Goal: Task Accomplishment & Management: Use online tool/utility

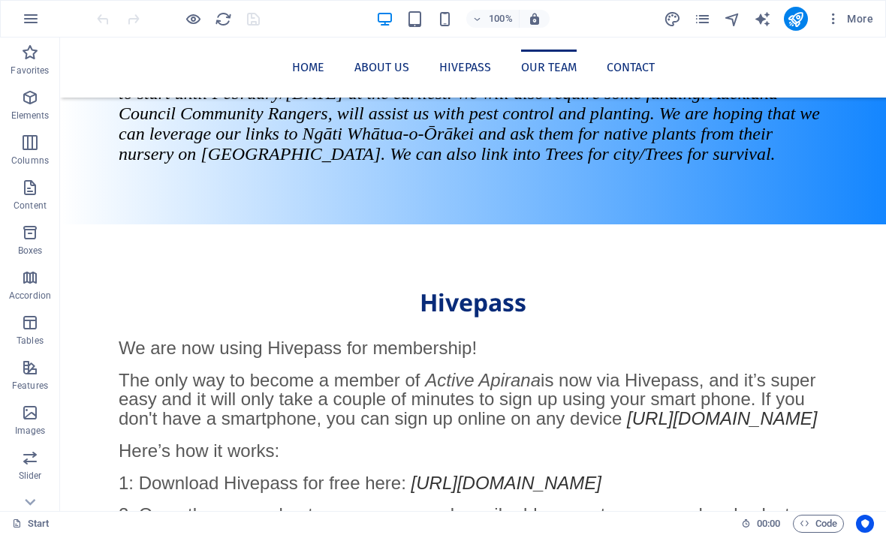
scroll to position [1790, 0]
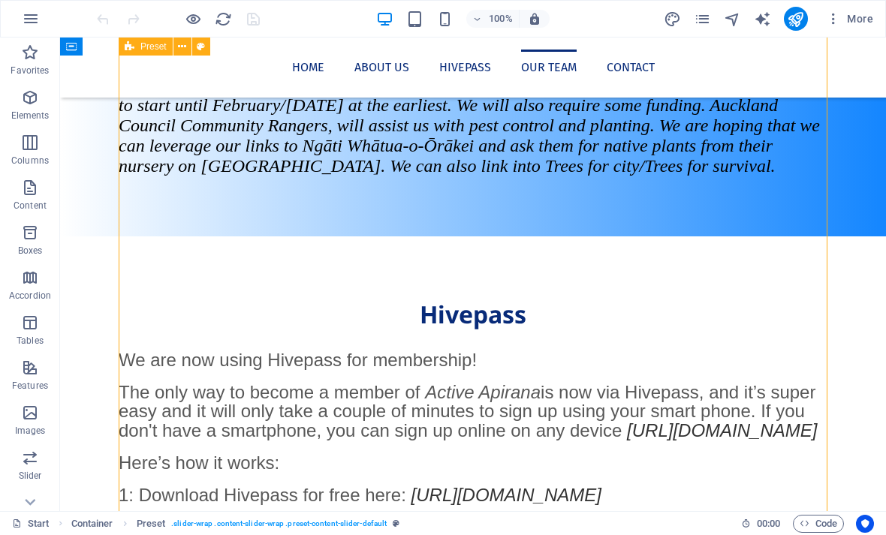
click at [30, 421] on icon "button" at bounding box center [30, 413] width 18 height 18
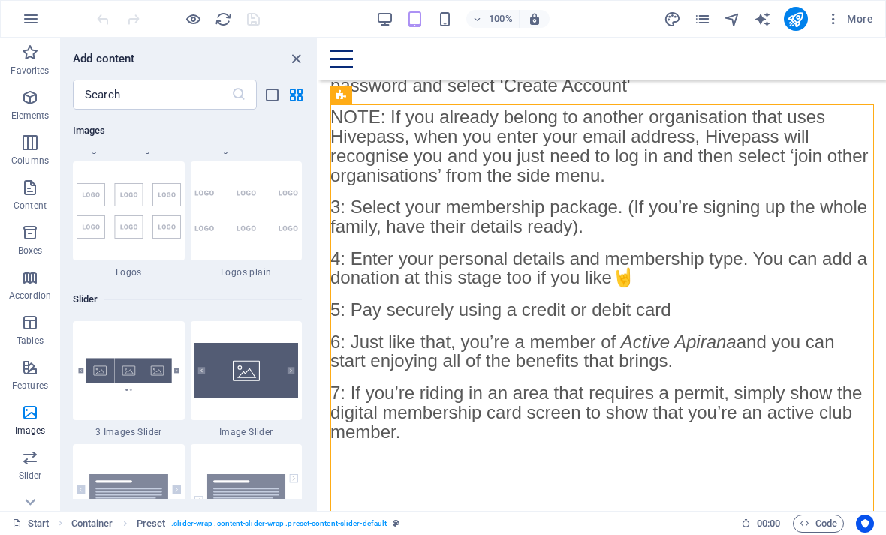
scroll to position [8593, 0]
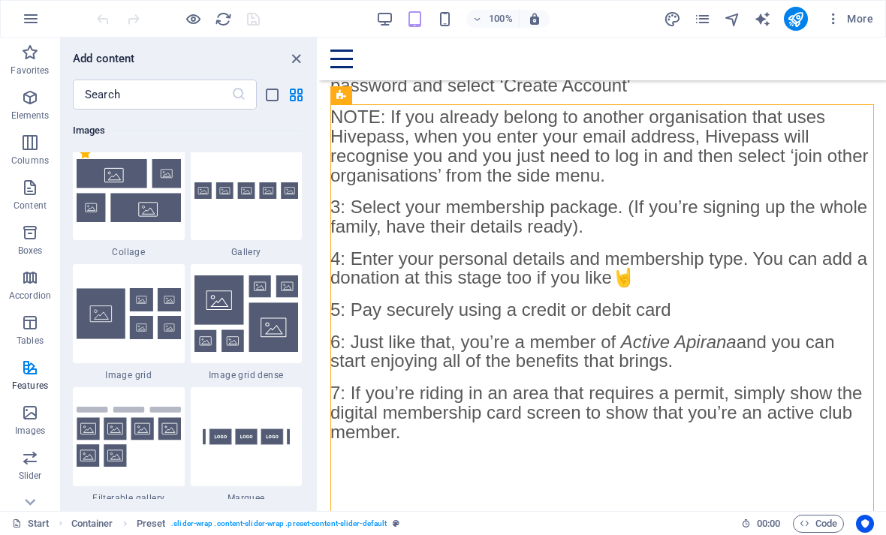
click at [25, 414] on icon "button" at bounding box center [30, 413] width 18 height 18
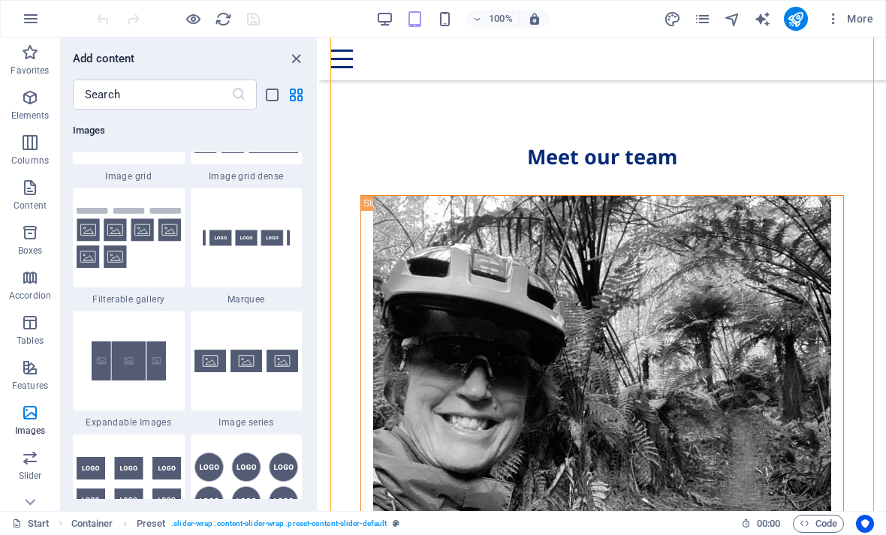
scroll to position [2226, 0]
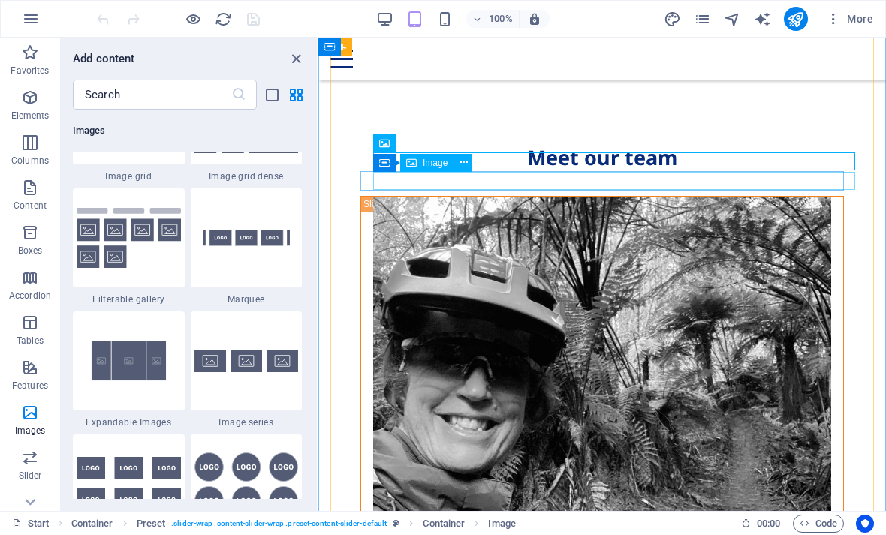
click at [469, 165] on button at bounding box center [463, 163] width 18 height 18
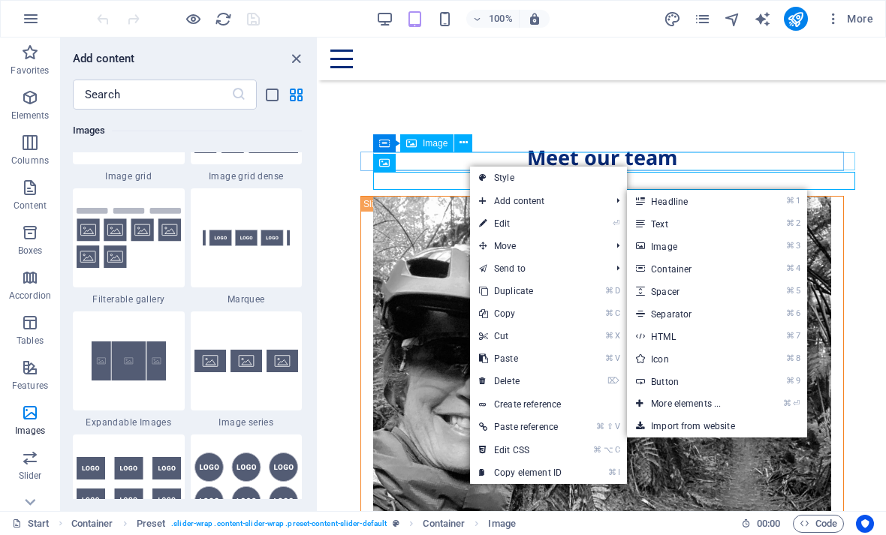
click at [667, 249] on link "⌘ 3 Image" at bounding box center [689, 246] width 124 height 23
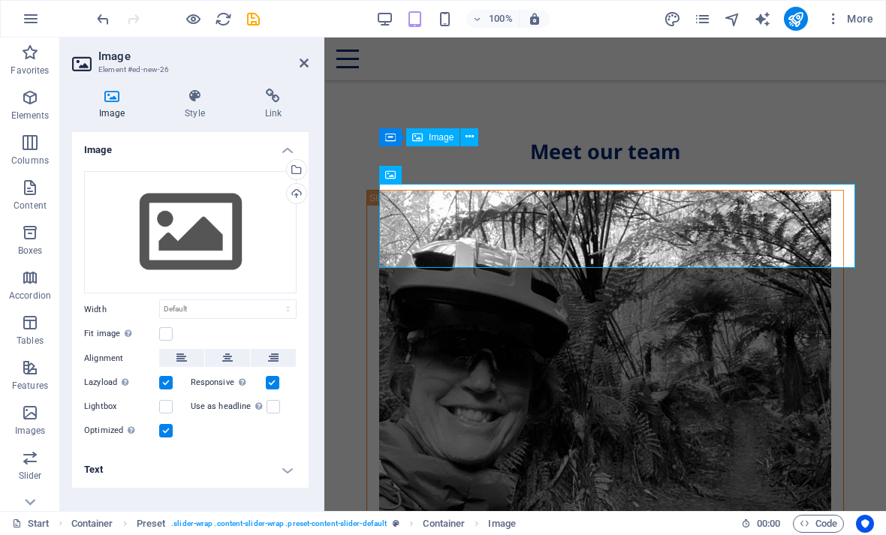
click at [284, 171] on div "Select files from the file manager, stock photos, or upload file(s)" at bounding box center [235, 171] width 98 height 56
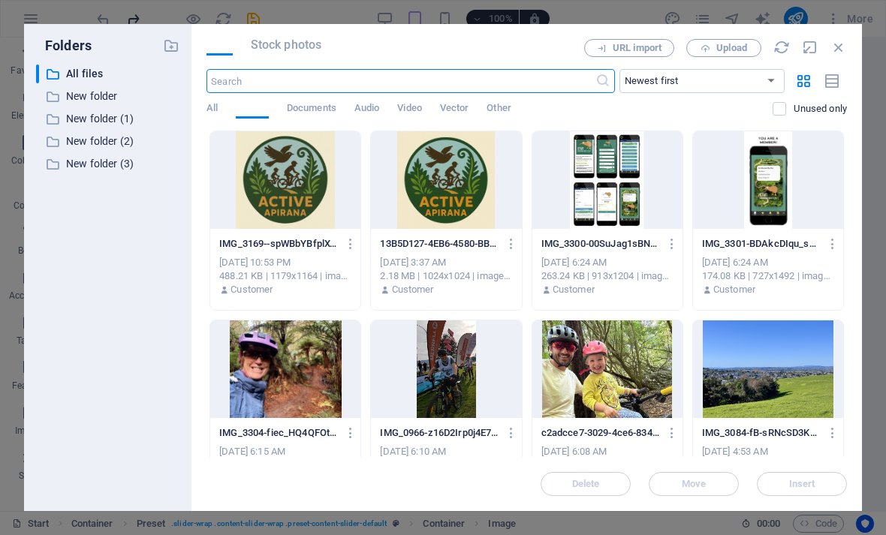
scroll to position [3687, 0]
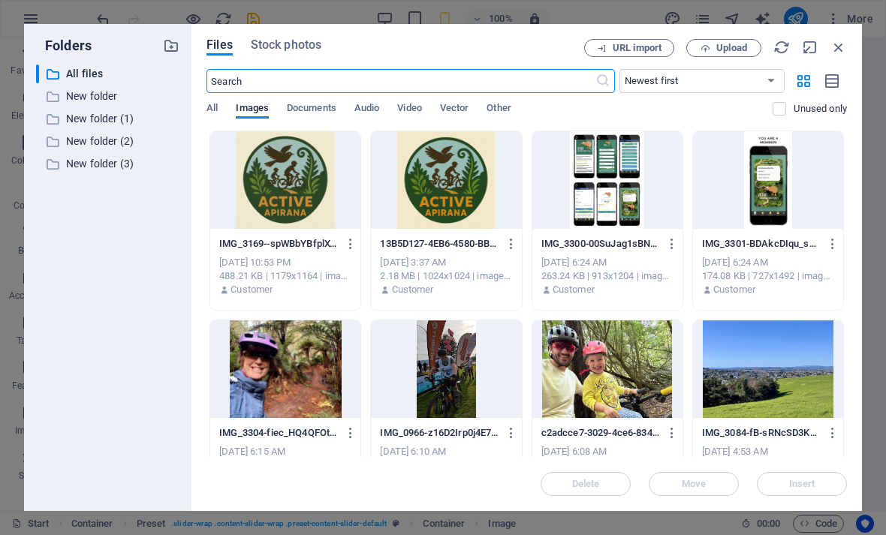
click at [172, 41] on icon "button" at bounding box center [171, 46] width 17 height 17
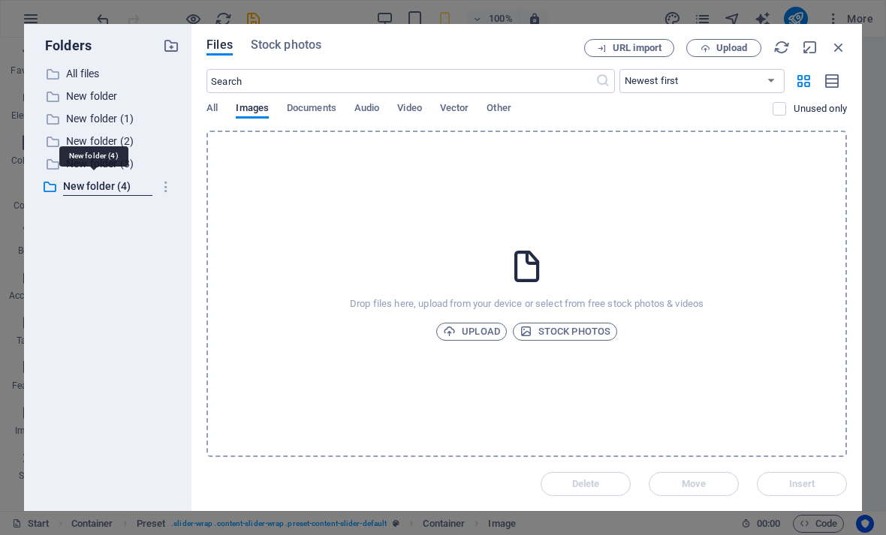
click at [167, 40] on icon "button" at bounding box center [171, 46] width 17 height 17
click at [807, 49] on icon "button" at bounding box center [810, 47] width 17 height 17
select select "image"
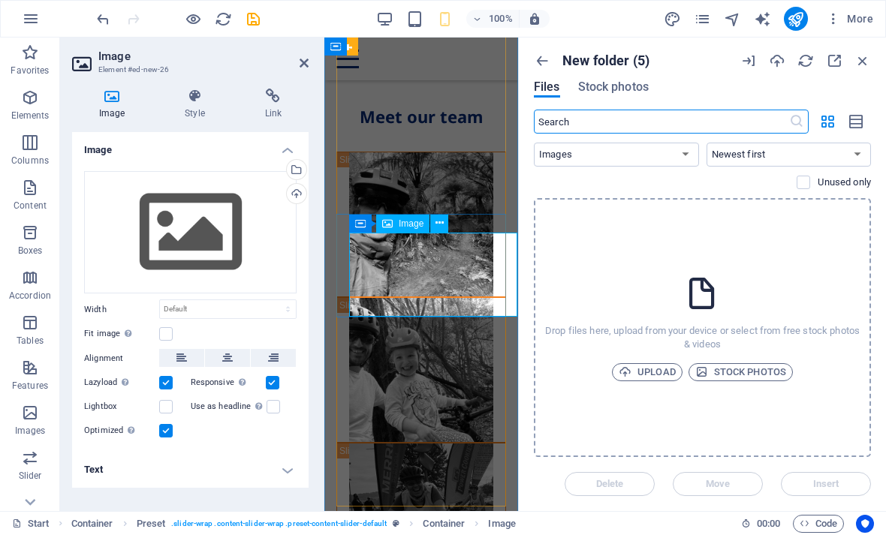
click at [296, 192] on div "Upload" at bounding box center [295, 195] width 23 height 23
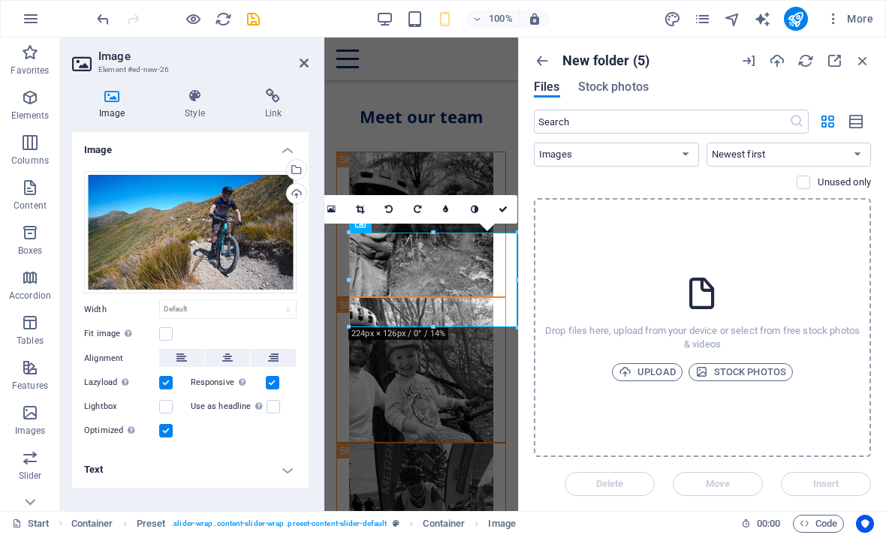
click at [864, 59] on icon "button" at bounding box center [863, 61] width 17 height 17
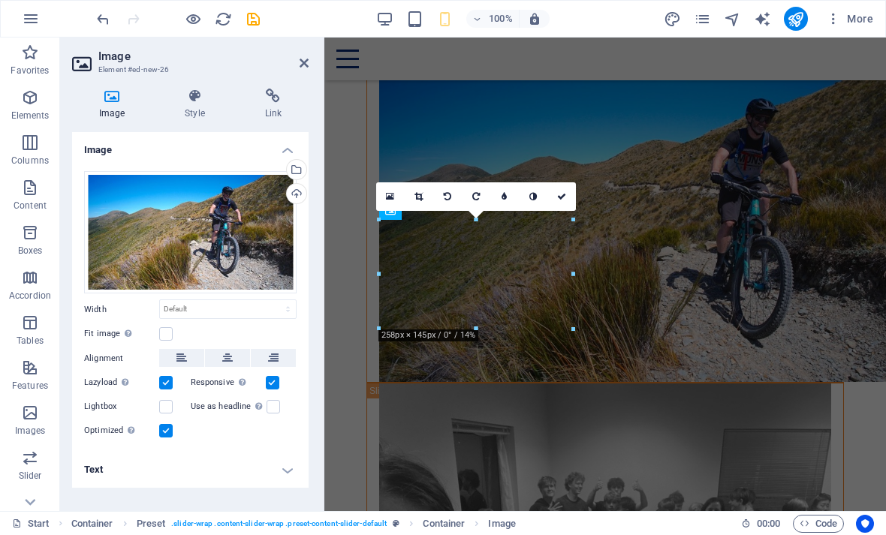
scroll to position [2190, 0]
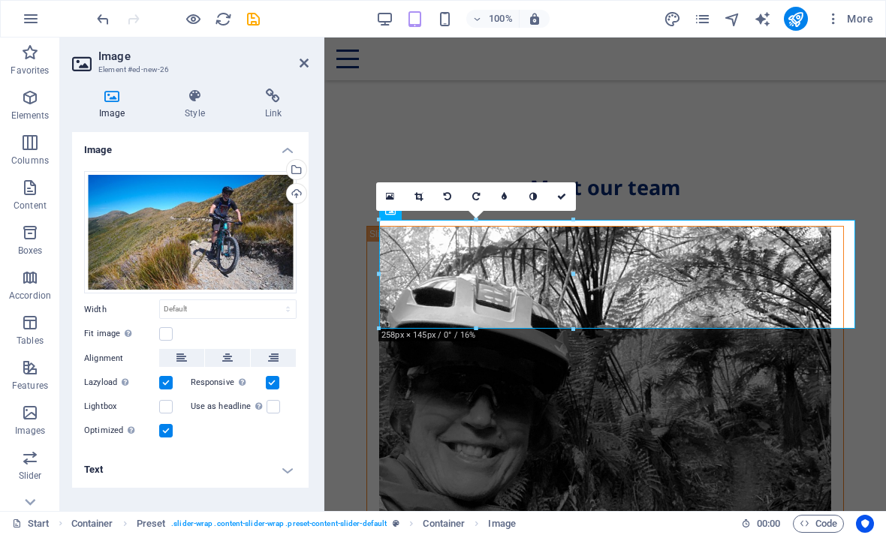
click at [420, 200] on icon at bounding box center [419, 196] width 8 height 9
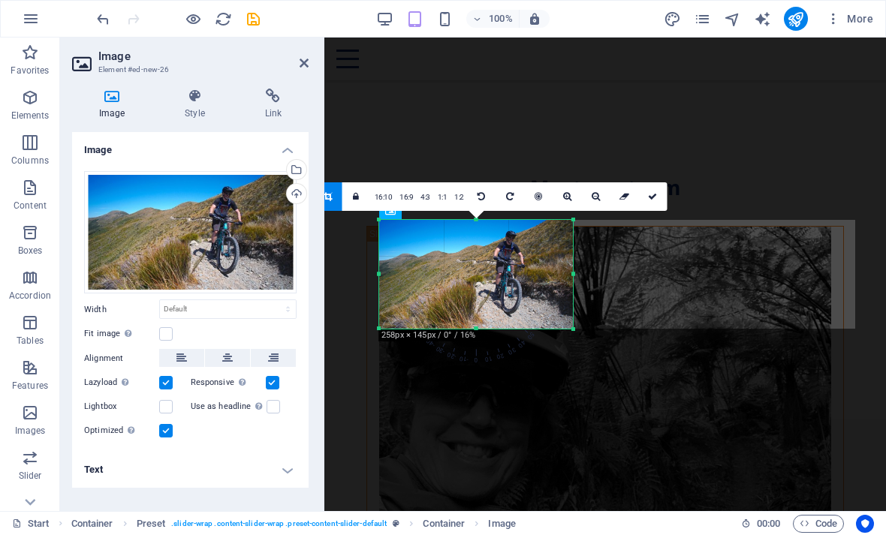
click at [382, 197] on link "16:10" at bounding box center [384, 197] width 26 height 29
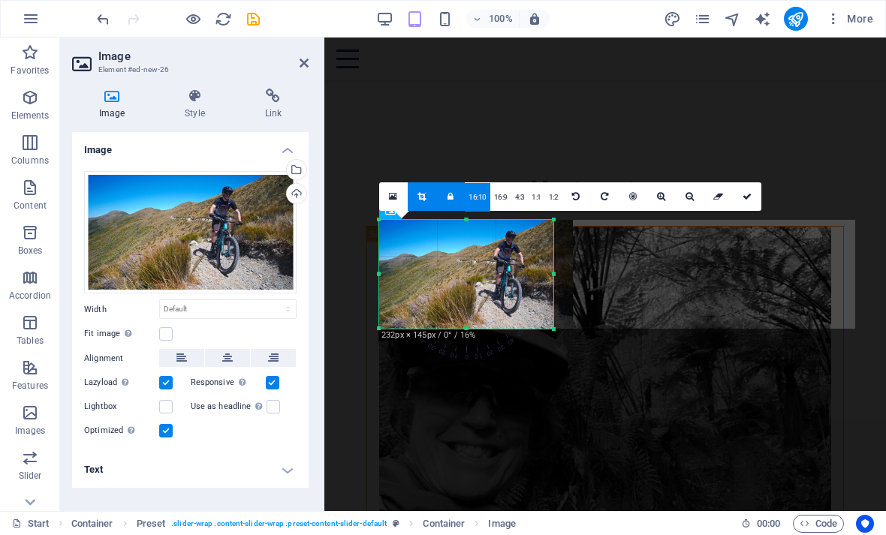
click at [494, 202] on link "16:9" at bounding box center [500, 197] width 21 height 29
click at [518, 199] on link "4:3" at bounding box center [519, 197] width 17 height 29
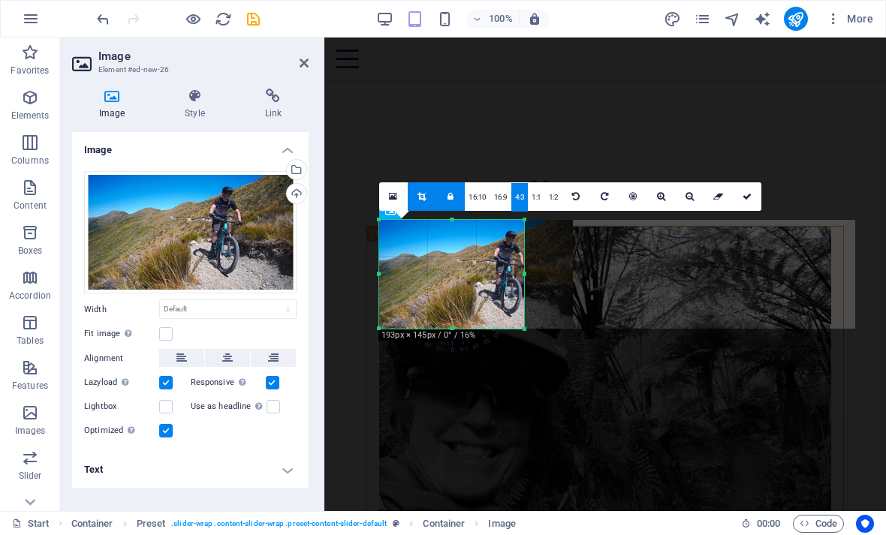
click at [535, 198] on link "1:1" at bounding box center [536, 197] width 17 height 29
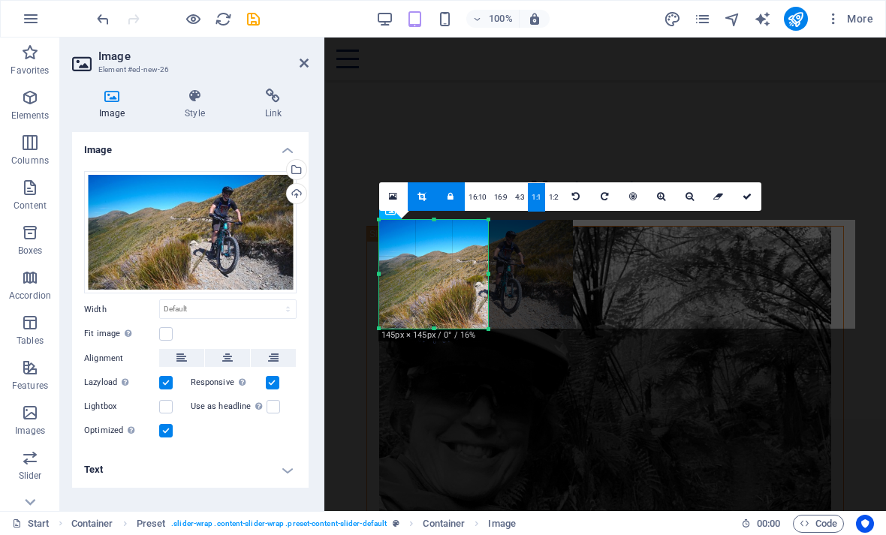
click at [551, 203] on link "1:2" at bounding box center [553, 197] width 17 height 29
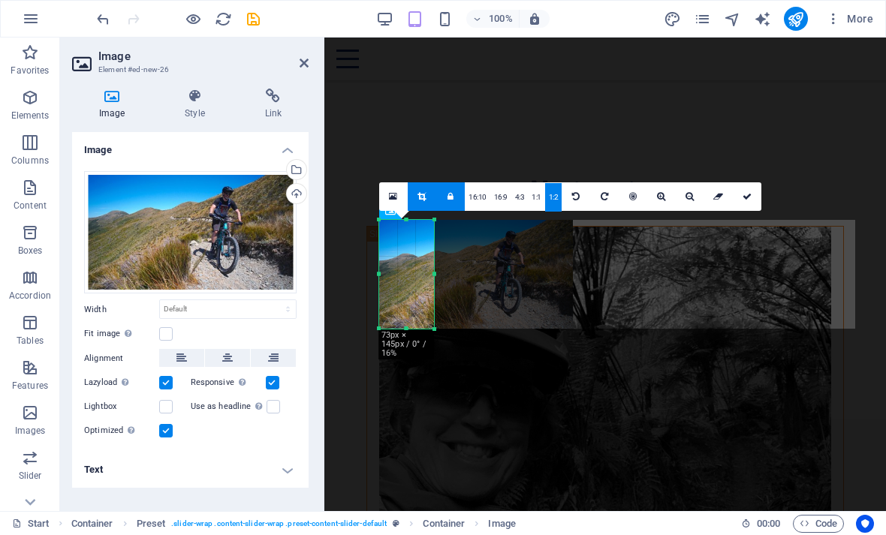
click at [393, 197] on icon at bounding box center [393, 197] width 8 height 11
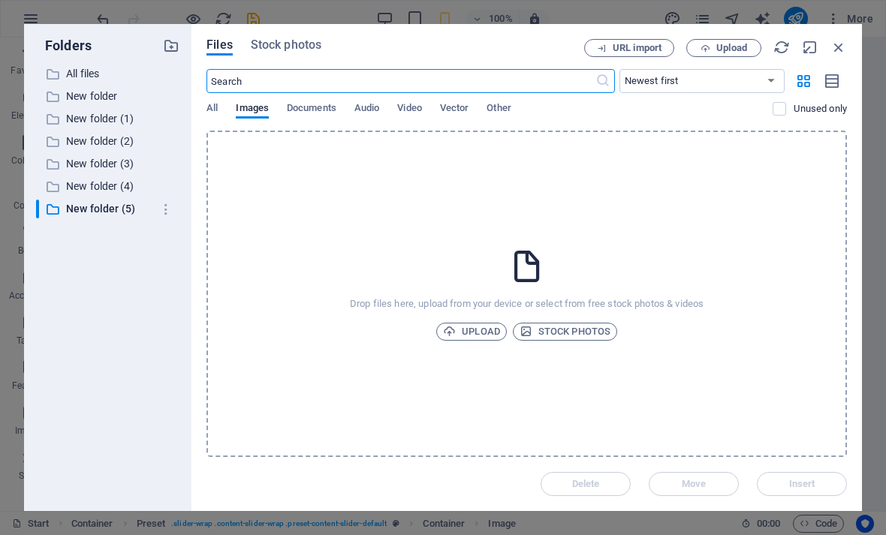
scroll to position [3699, 0]
click at [837, 46] on icon "button" at bounding box center [839, 47] width 17 height 17
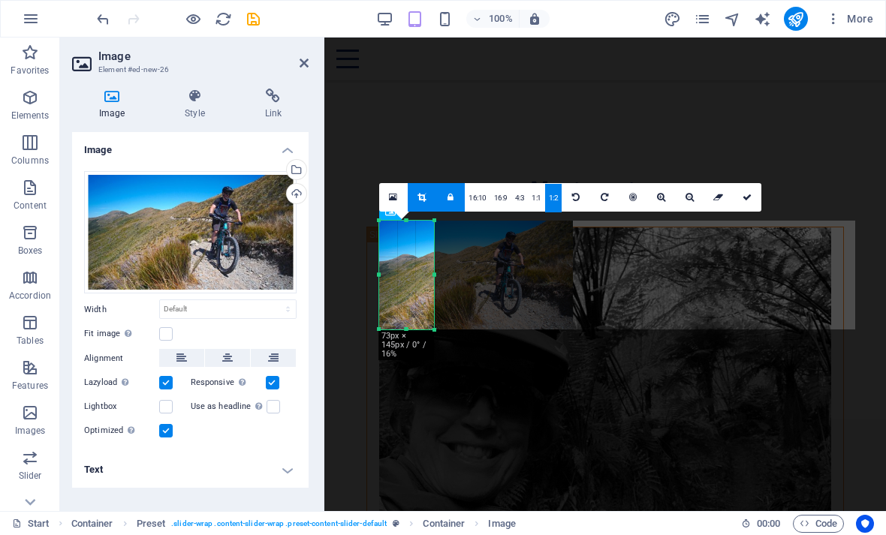
click at [395, 199] on icon at bounding box center [393, 197] width 8 height 11
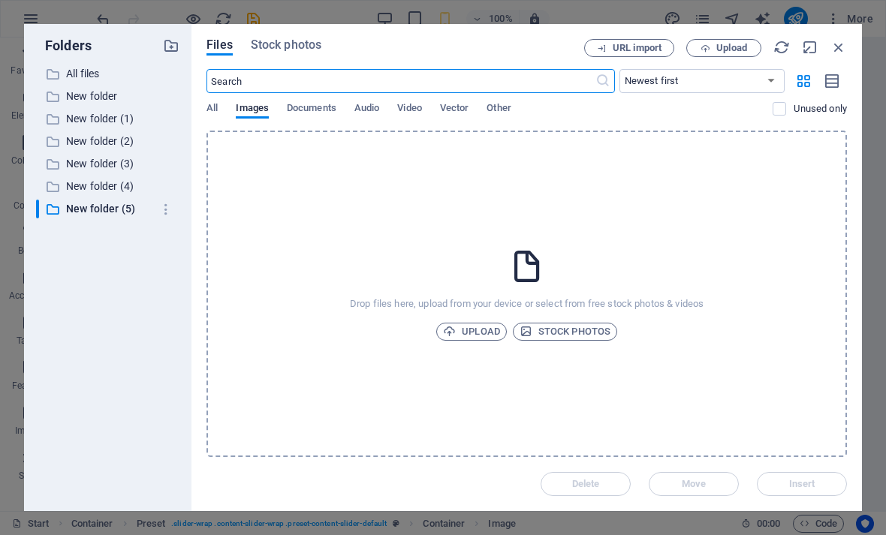
scroll to position [3699, 0]
click at [837, 52] on icon "button" at bounding box center [839, 47] width 17 height 17
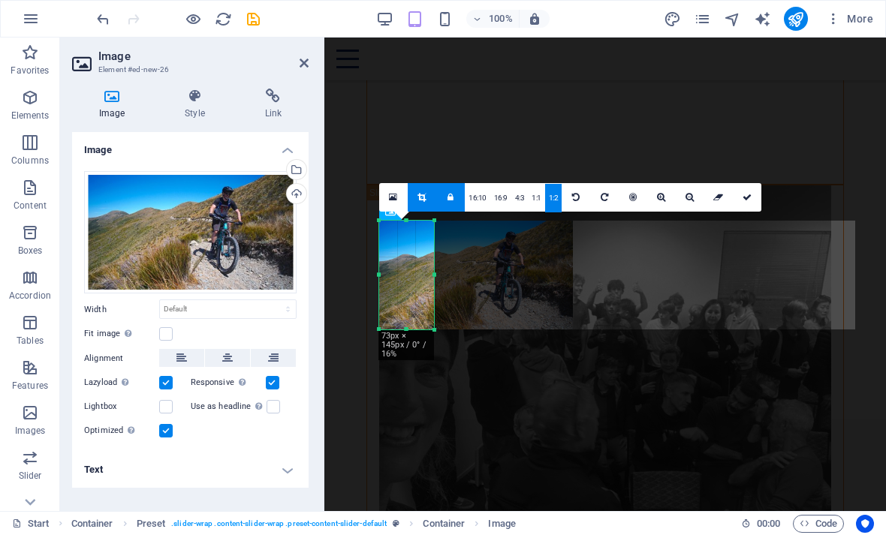
scroll to position [2189, 0]
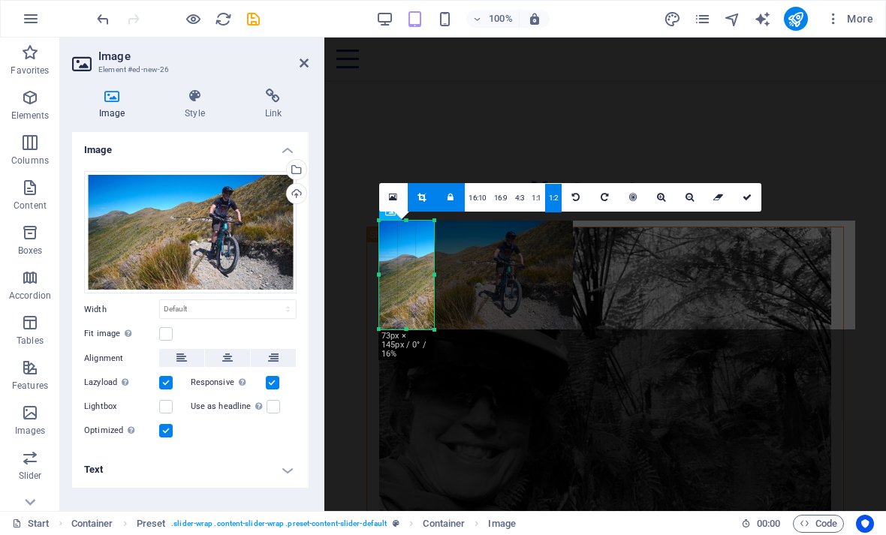
click at [574, 201] on icon at bounding box center [576, 197] width 8 height 9
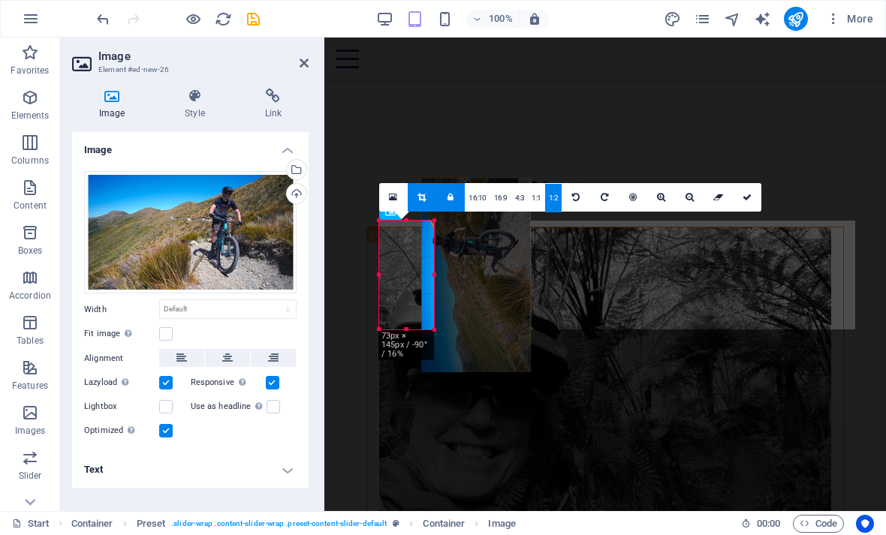
click at [575, 202] on link at bounding box center [576, 197] width 29 height 29
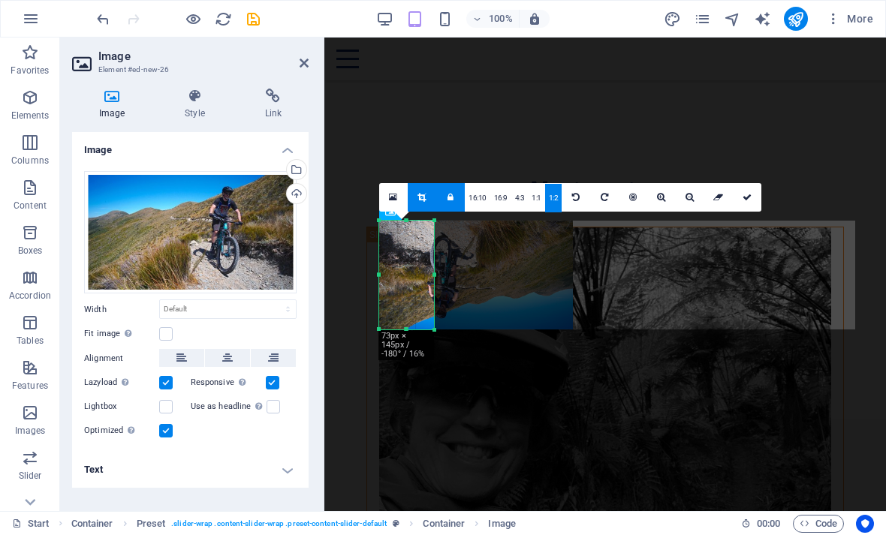
click at [576, 201] on link at bounding box center [576, 197] width 29 height 29
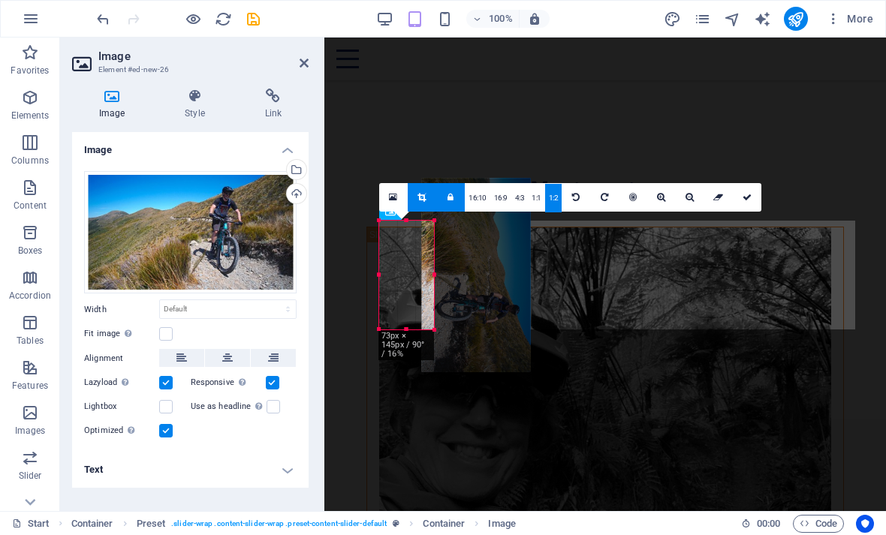
click at [575, 201] on link at bounding box center [576, 197] width 29 height 29
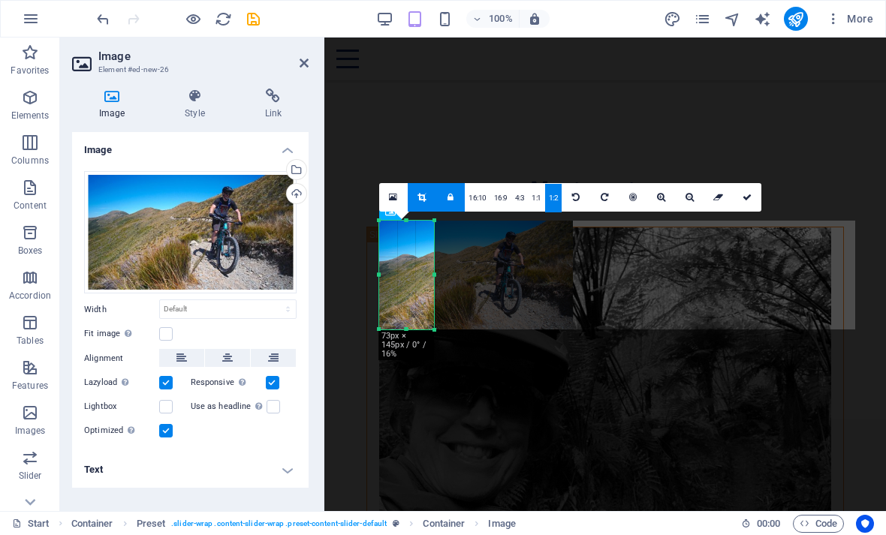
click at [481, 201] on link "16:10" at bounding box center [478, 198] width 26 height 29
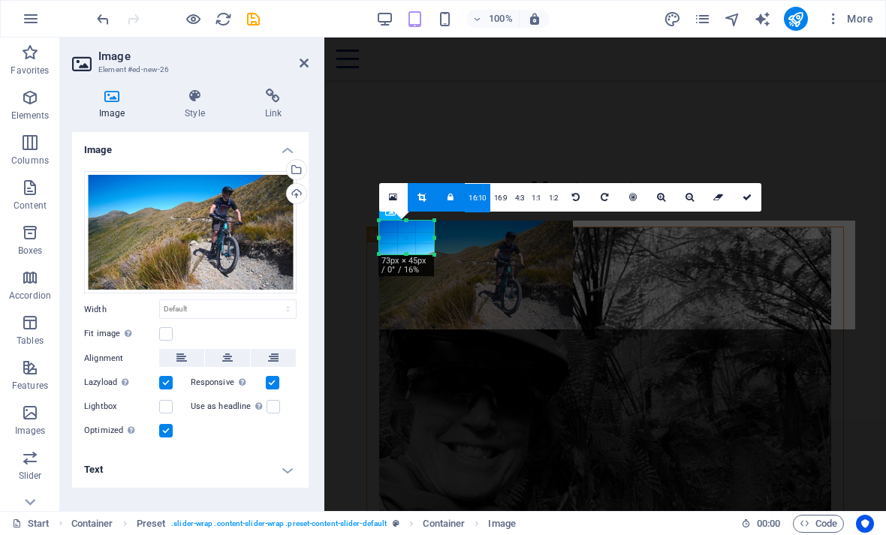
click at [422, 200] on icon at bounding box center [422, 197] width 8 height 9
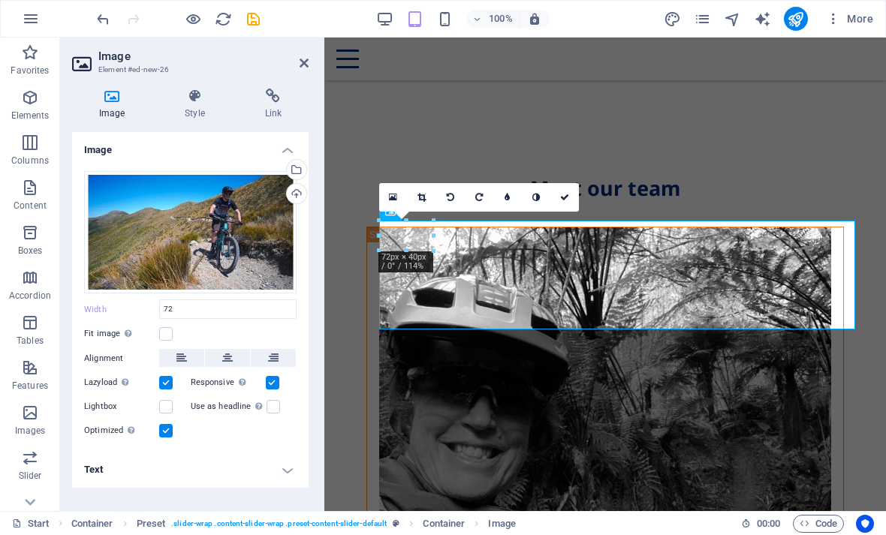
type input "72"
select select "px"
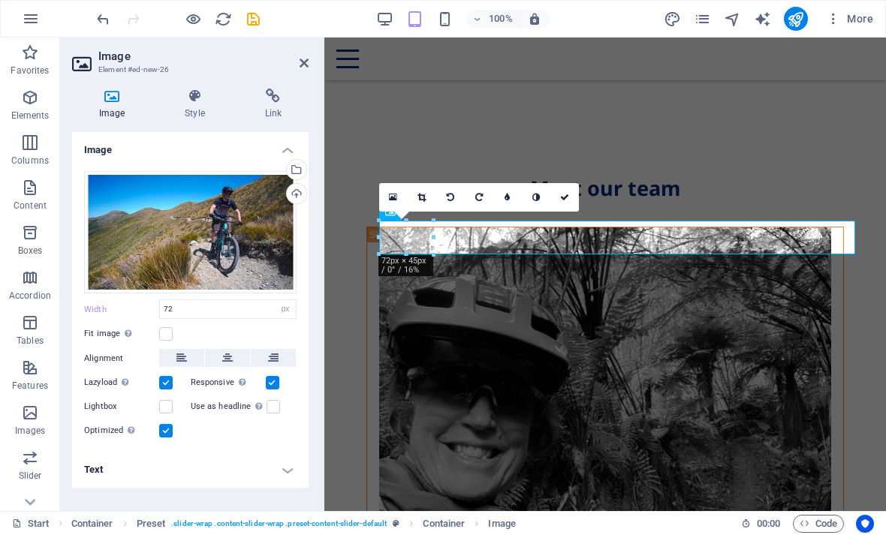
click at [100, 15] on icon "undo" at bounding box center [103, 19] width 17 height 17
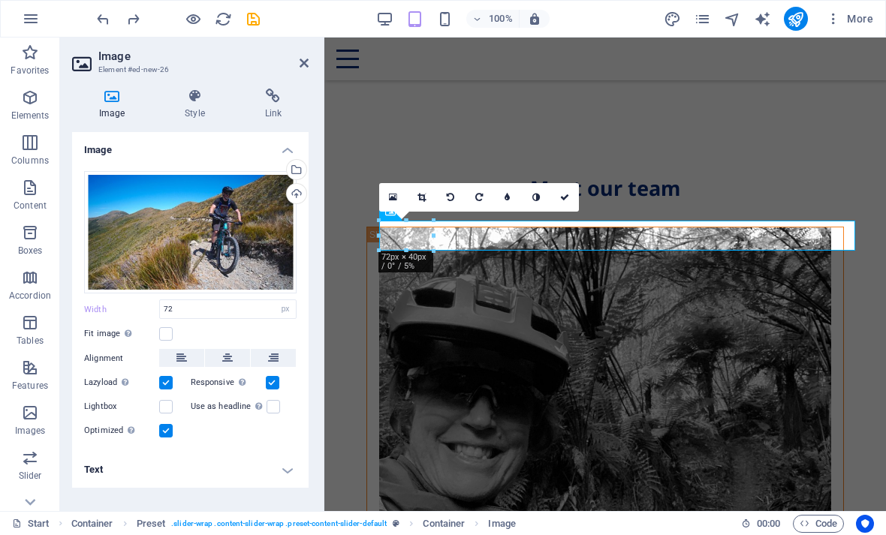
click at [99, 14] on icon "undo" at bounding box center [103, 19] width 17 height 17
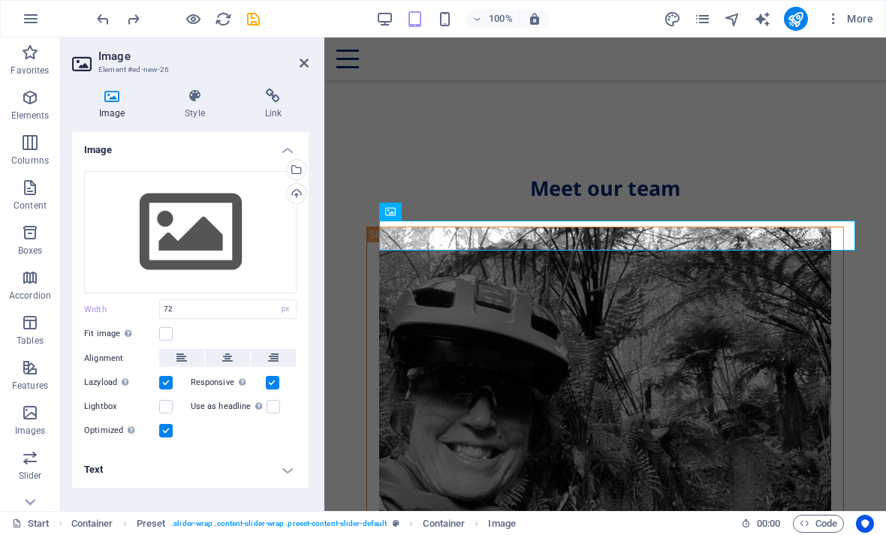
click at [101, 18] on icon "undo" at bounding box center [103, 19] width 17 height 17
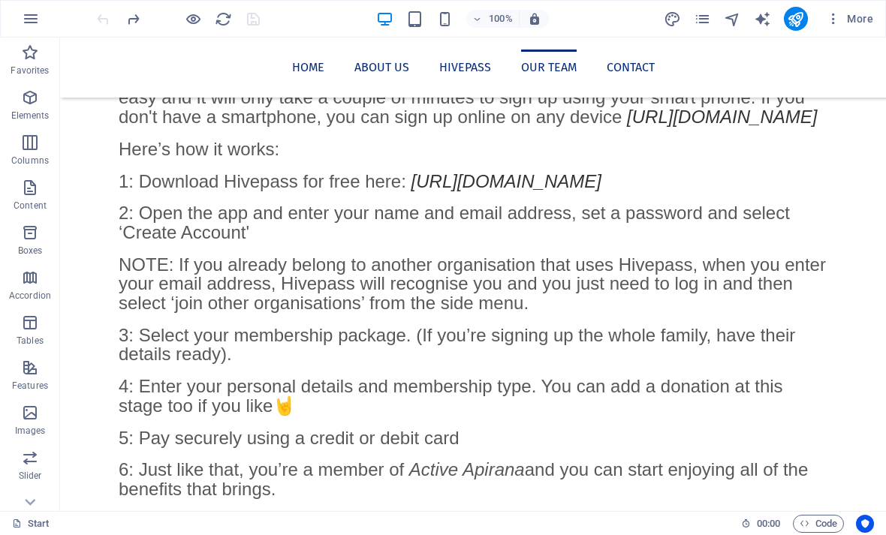
scroll to position [2106, 0]
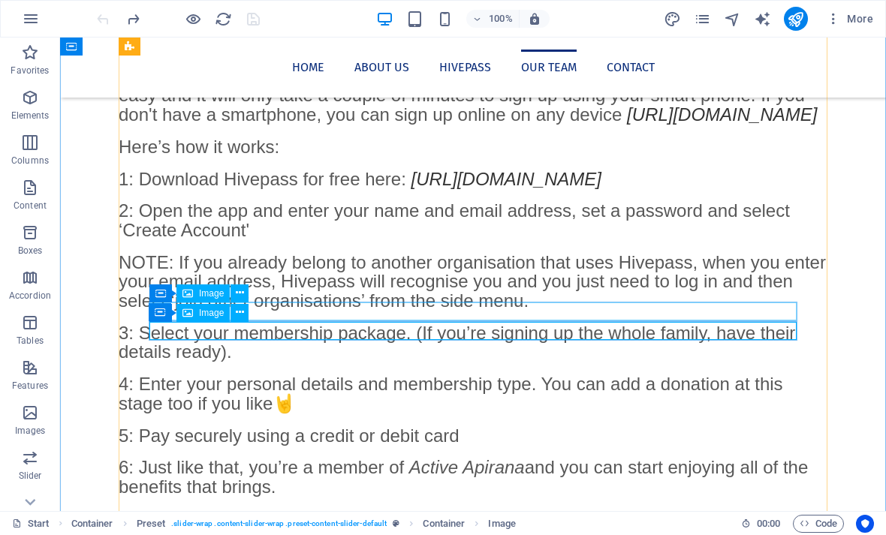
click at [241, 311] on icon at bounding box center [240, 313] width 8 height 16
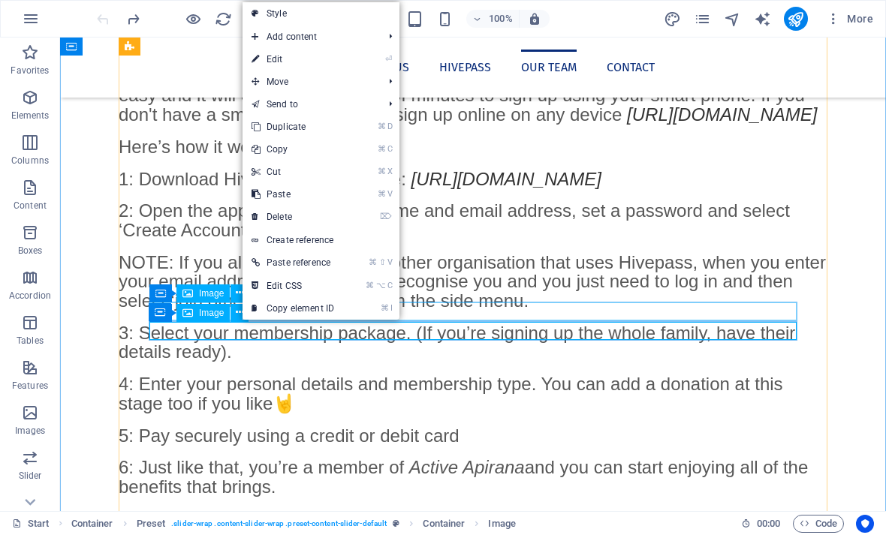
click at [204, 312] on span "Image" at bounding box center [211, 313] width 25 height 9
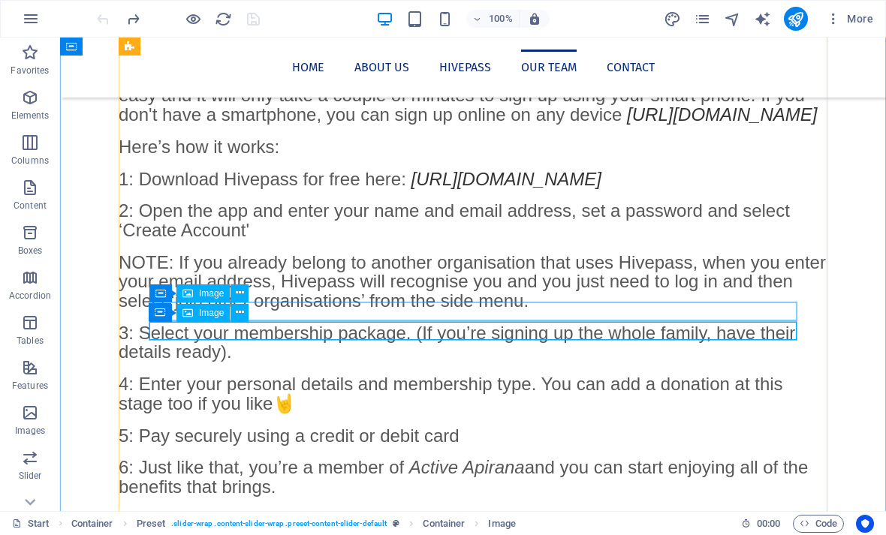
click at [201, 313] on span "Image" at bounding box center [211, 313] width 25 height 9
click at [243, 311] on icon at bounding box center [240, 313] width 8 height 16
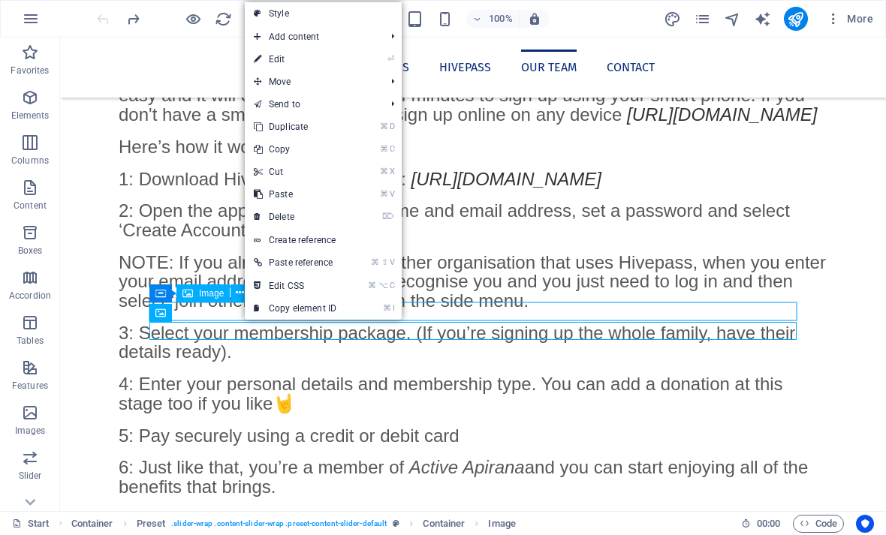
click at [31, 419] on icon "button" at bounding box center [30, 413] width 18 height 18
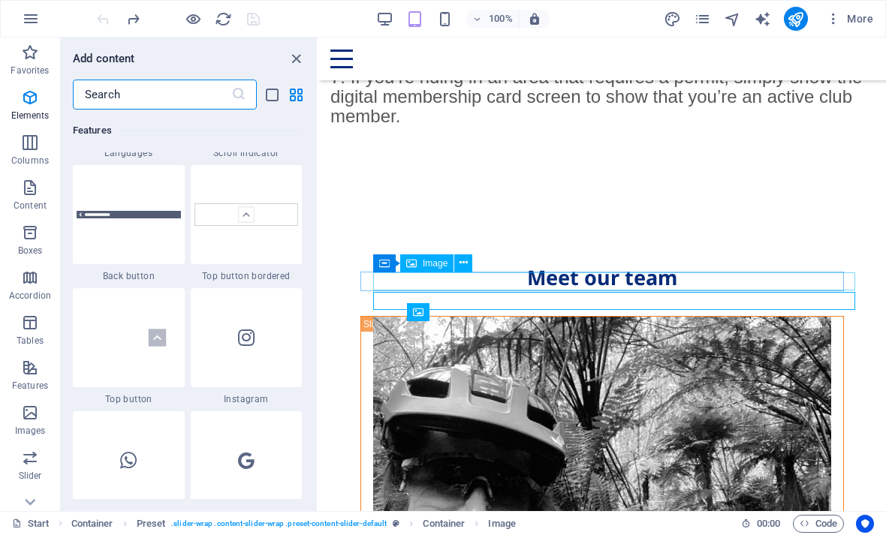
scroll to position [8195, 0]
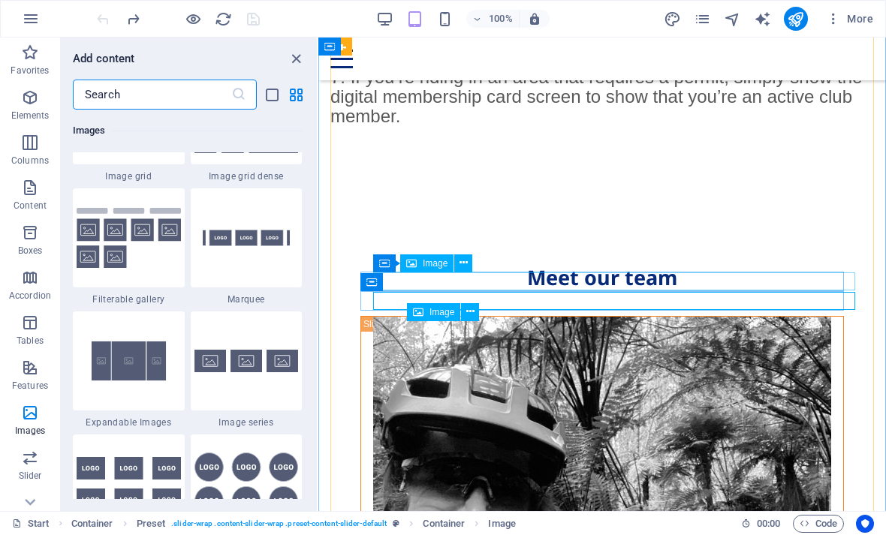
click at [472, 310] on icon at bounding box center [470, 312] width 8 height 16
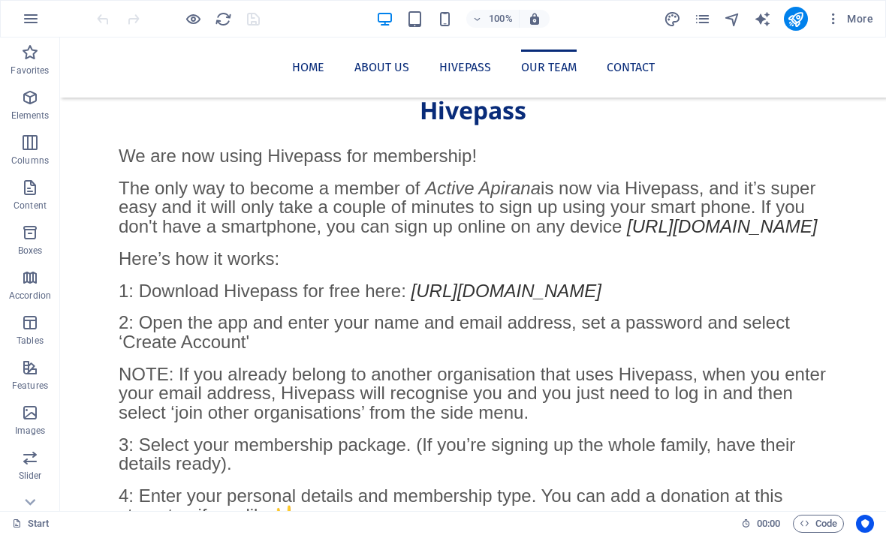
scroll to position [1998, 0]
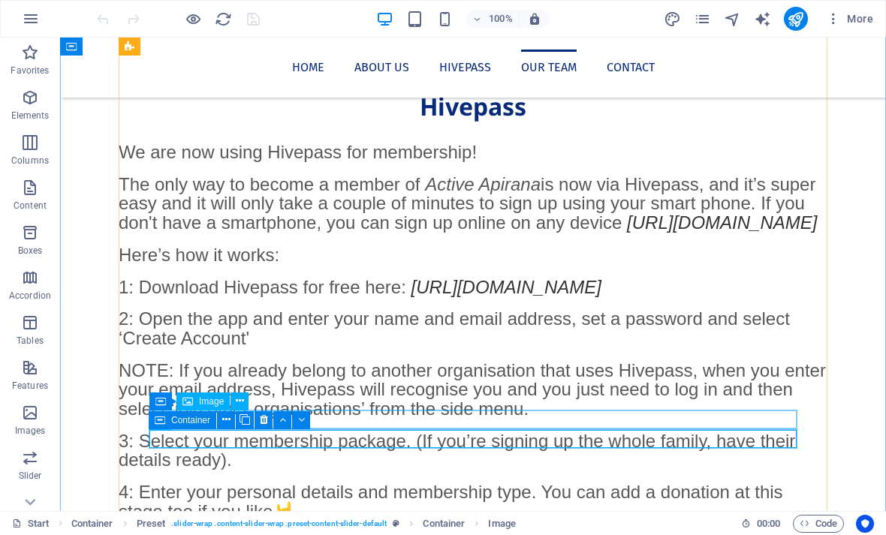
click at [267, 420] on icon at bounding box center [264, 420] width 8 height 16
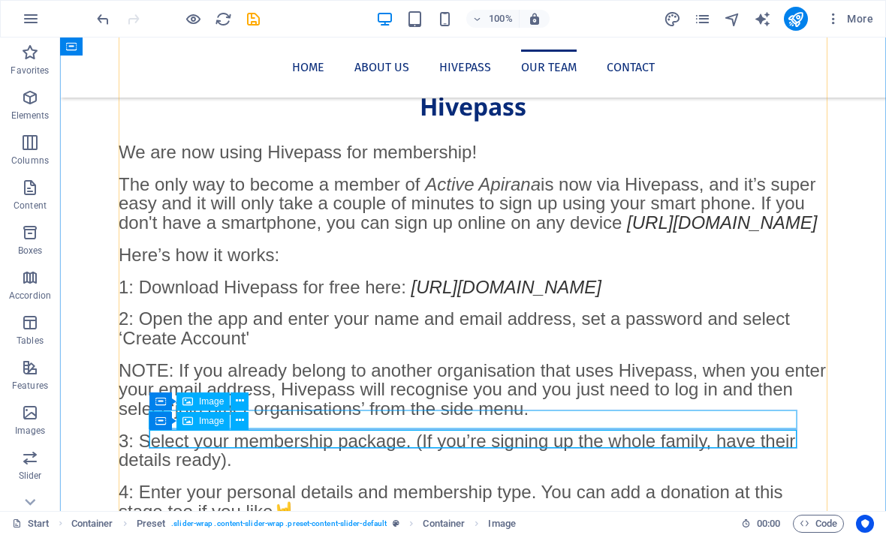
click at [240, 420] on icon at bounding box center [240, 421] width 8 height 16
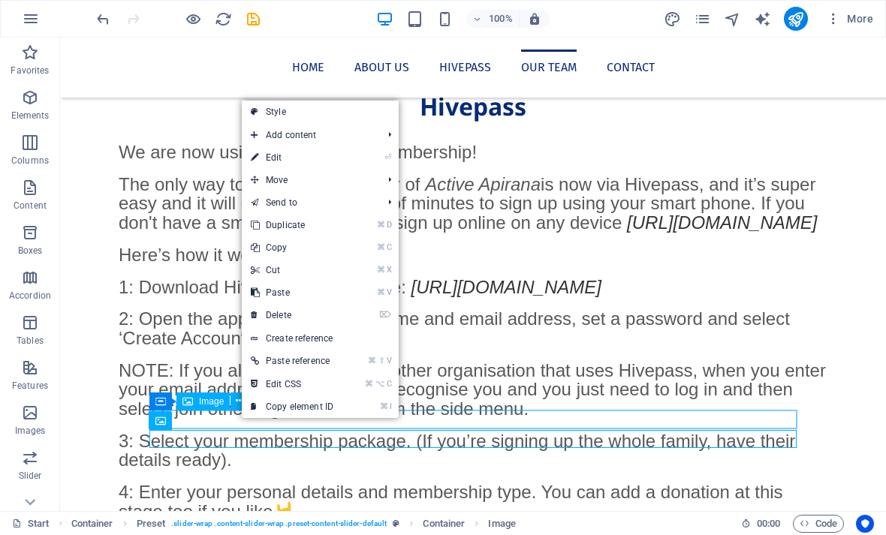
click at [289, 318] on link "⌦ Delete" at bounding box center [292, 315] width 101 height 23
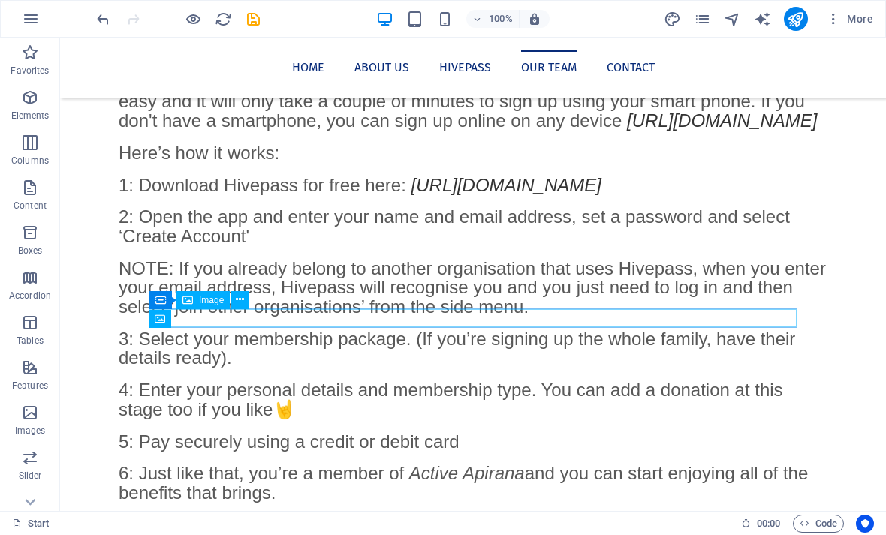
scroll to position [2099, 0]
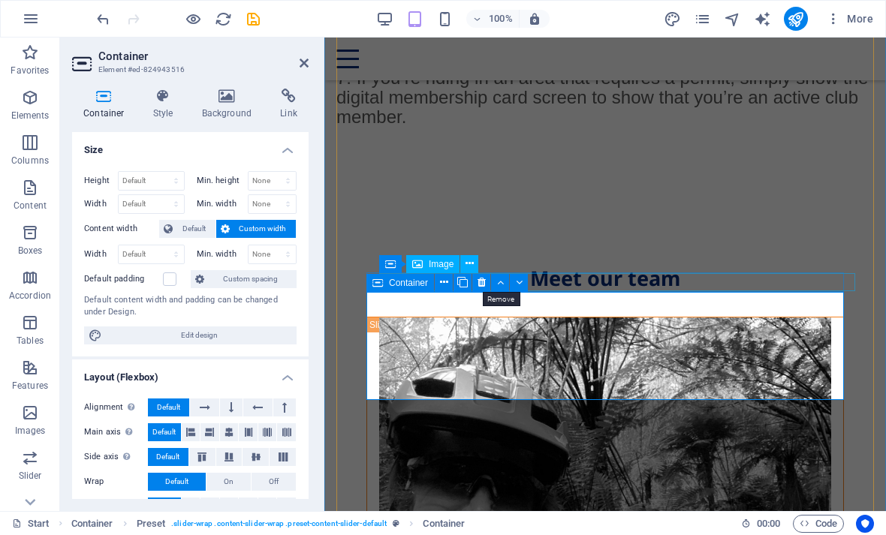
click at [484, 286] on icon at bounding box center [482, 283] width 8 height 16
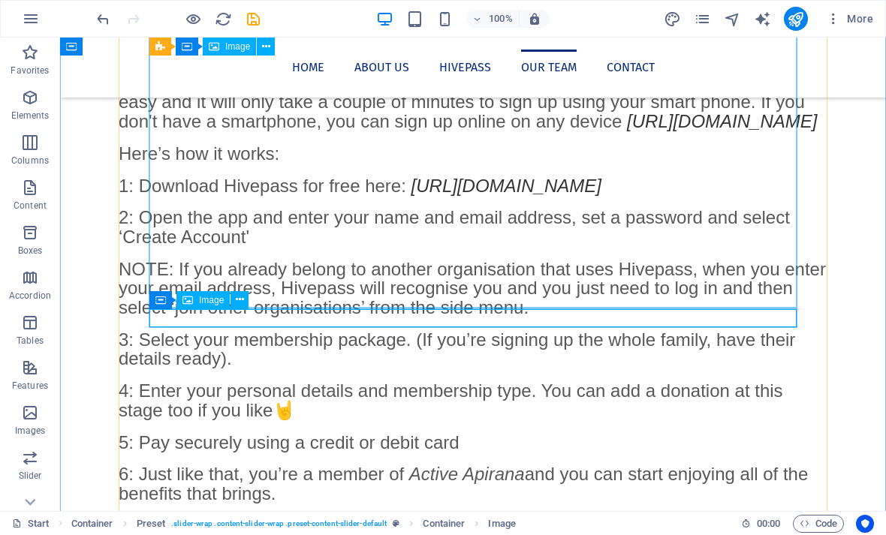
click at [239, 298] on icon at bounding box center [240, 300] width 8 height 16
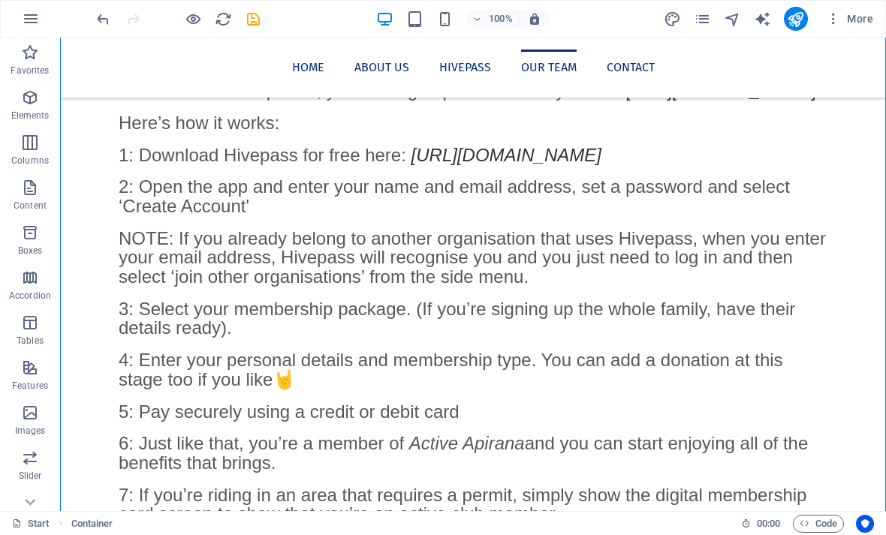
scroll to position [2125, 0]
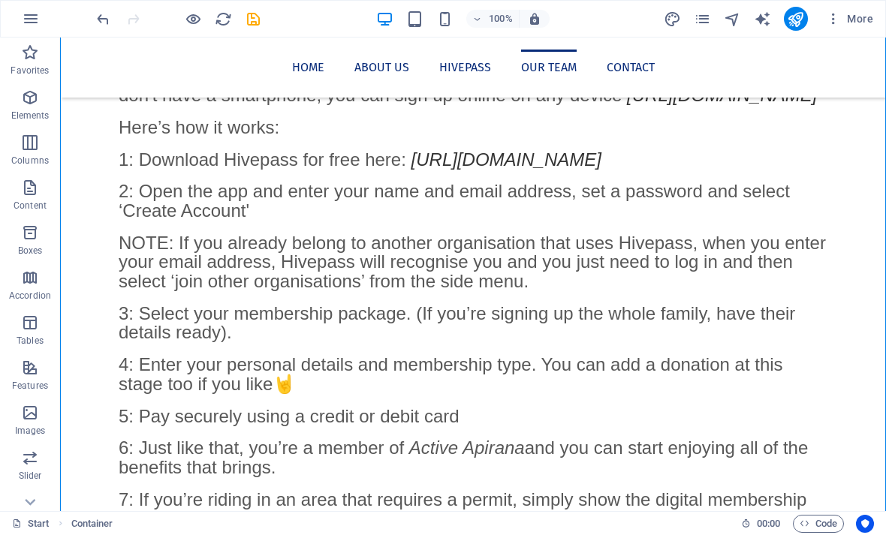
click at [41, 414] on span "Images" at bounding box center [30, 422] width 60 height 36
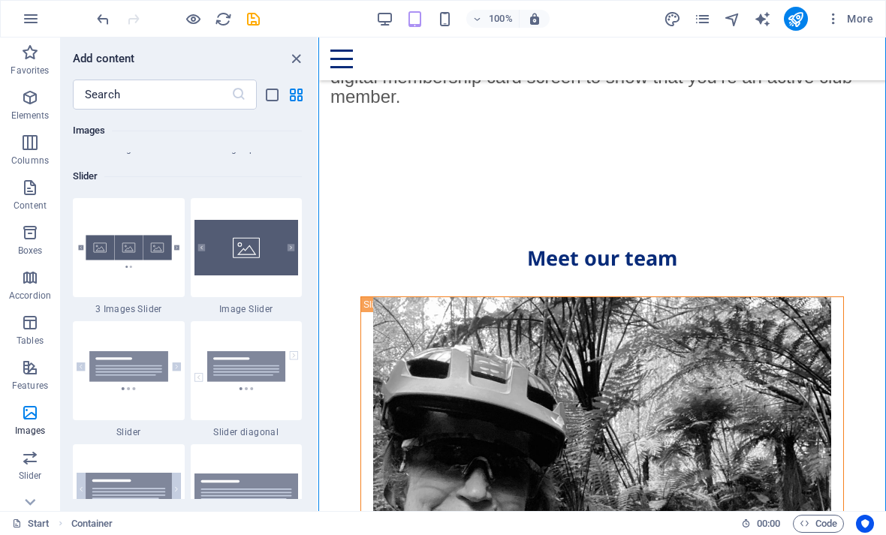
scroll to position [8703, 0]
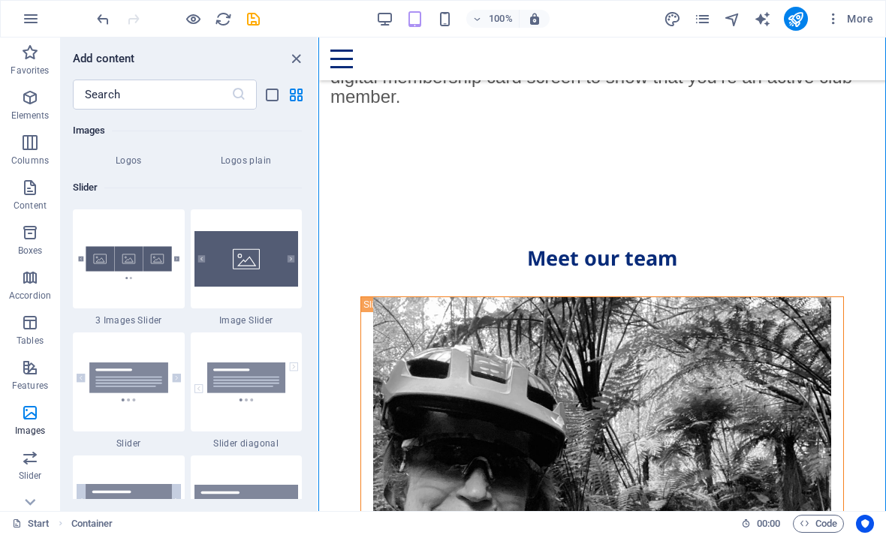
click at [30, 408] on icon "button" at bounding box center [30, 413] width 18 height 18
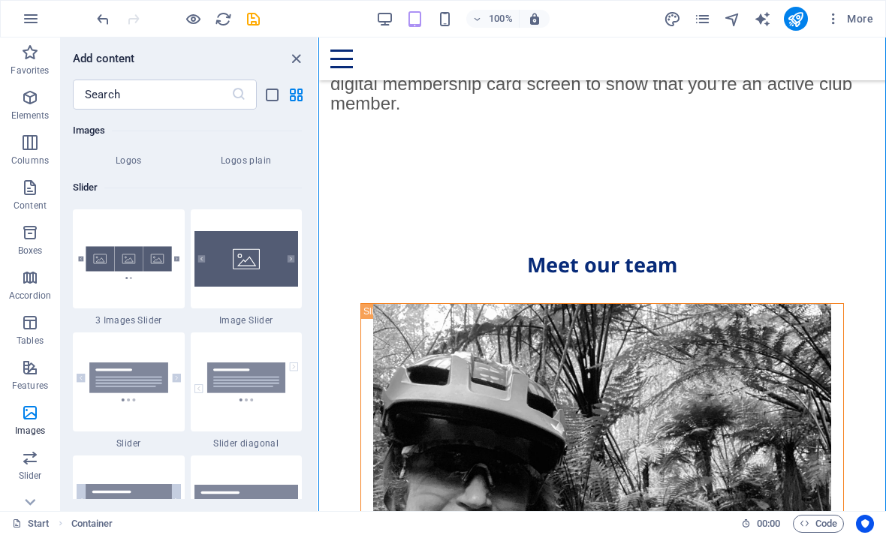
scroll to position [2116, 0]
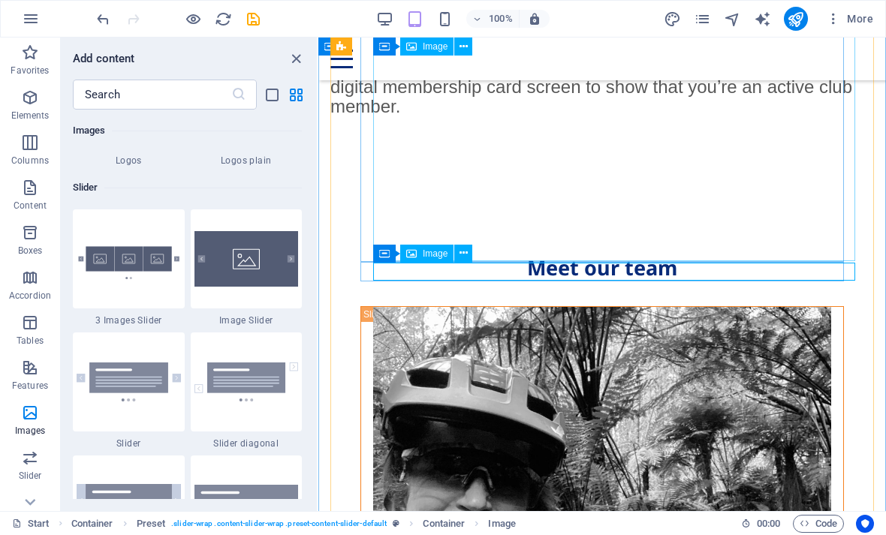
click at [435, 251] on span "Image" at bounding box center [435, 253] width 25 height 9
select select "%"
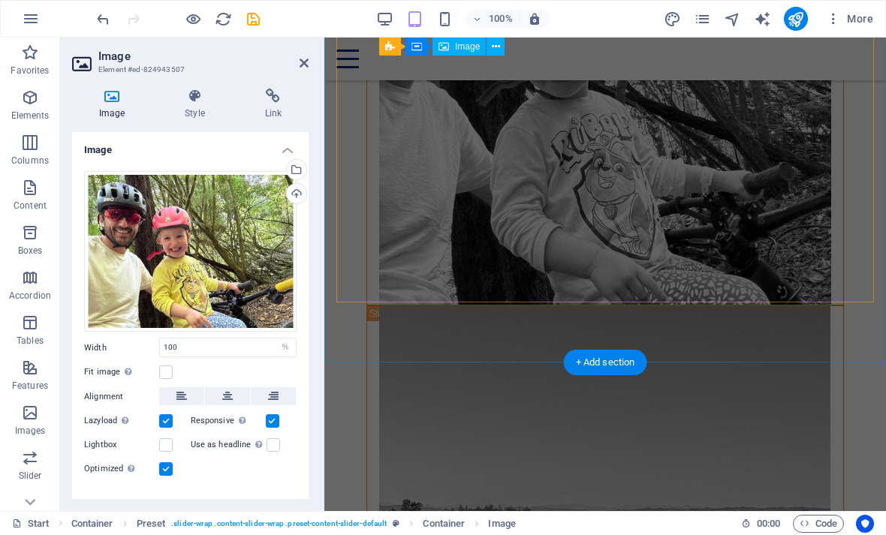
scroll to position [3032, 0]
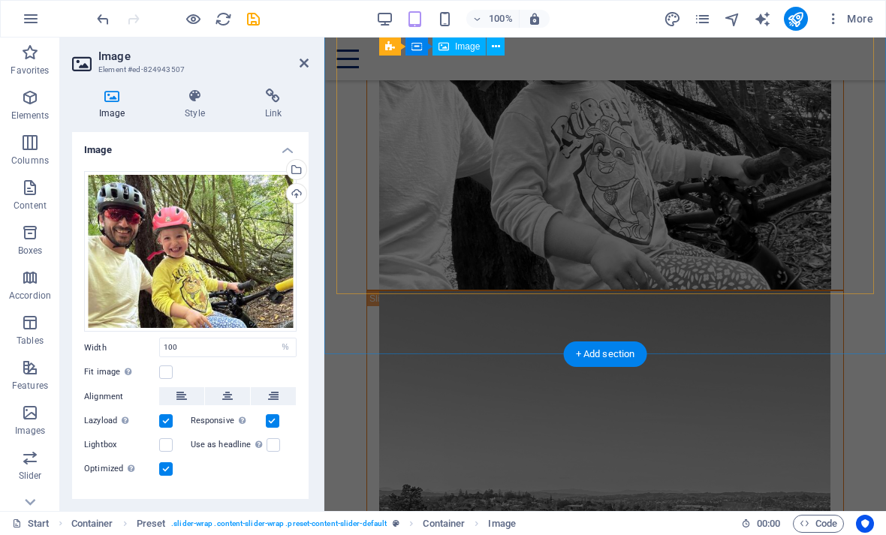
click at [848, 322] on div "Meet our team" at bounding box center [605, 37] width 562 height 1533
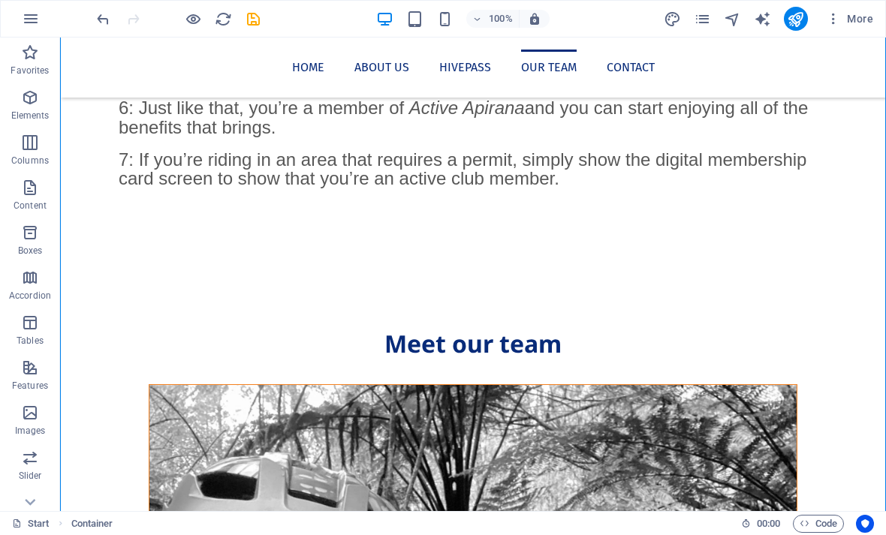
scroll to position [2457, 0]
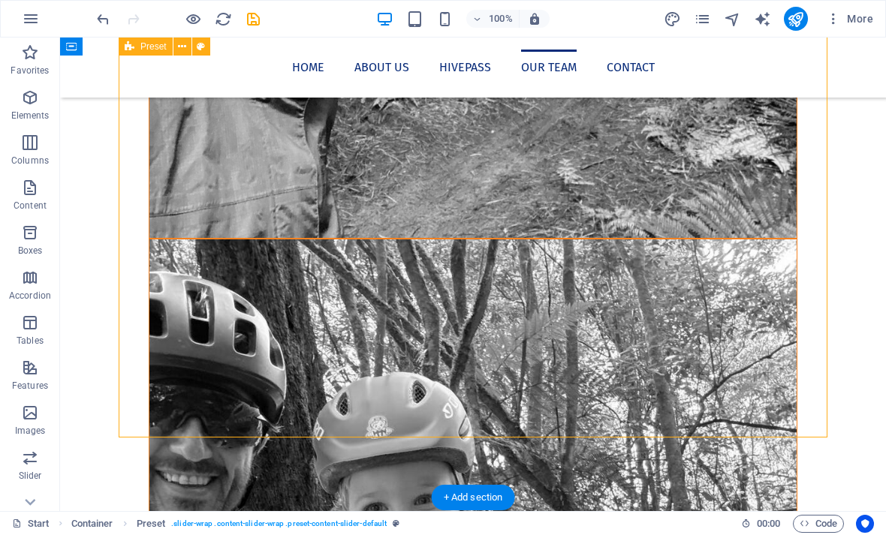
scroll to position [3266, 0]
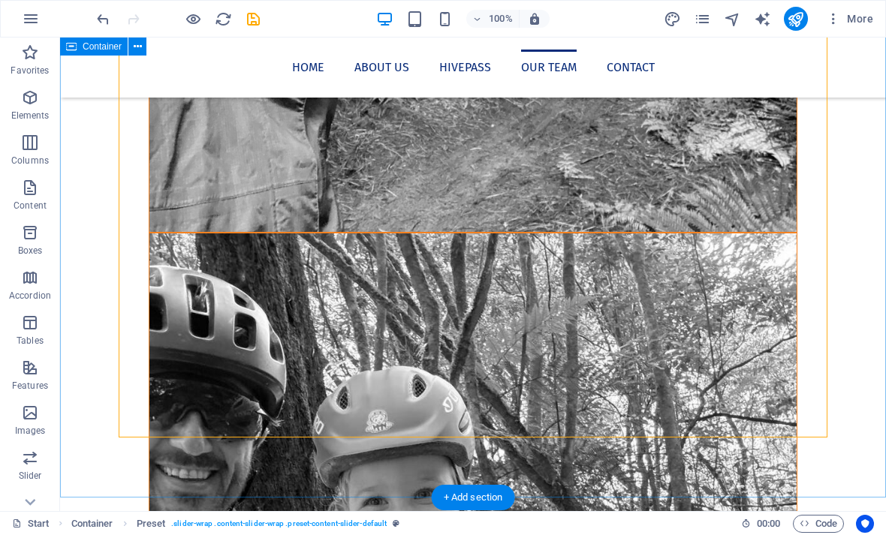
click at [535, 459] on div "Meet our team" at bounding box center [473, 527] width 826 height 2124
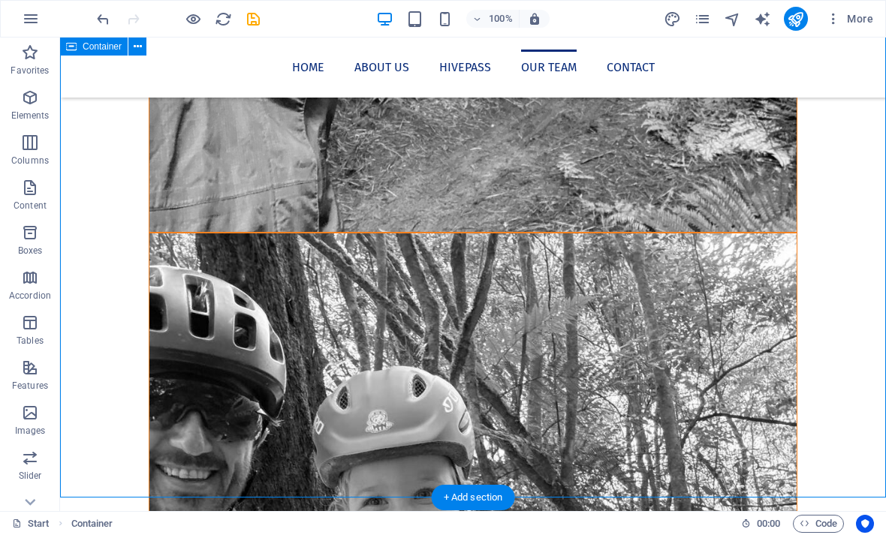
click at [535, 457] on div "Meet our team" at bounding box center [473, 527] width 826 height 2124
click at [33, 412] on icon "button" at bounding box center [30, 413] width 18 height 18
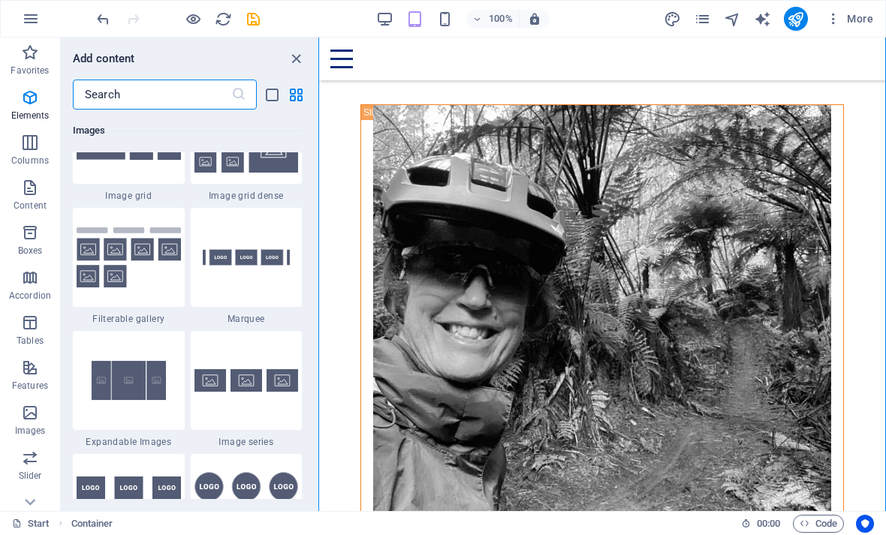
scroll to position [8195, 0]
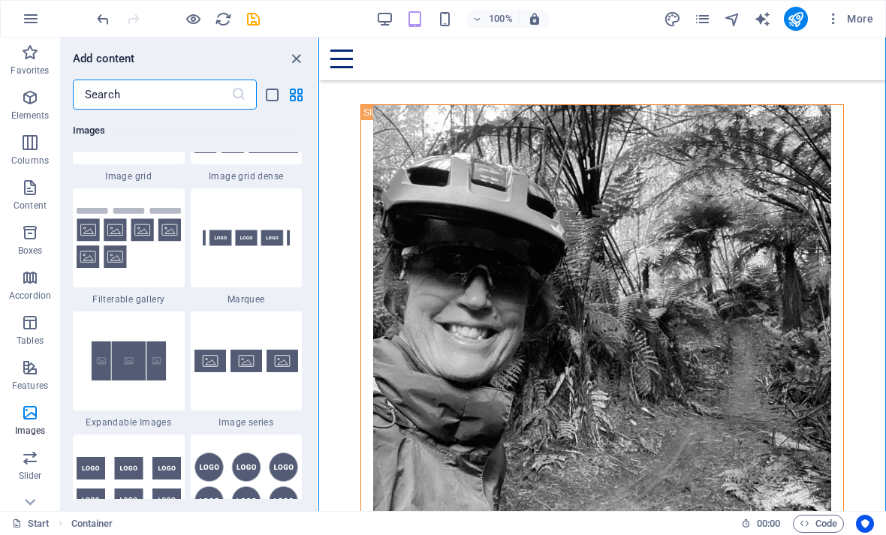
click at [843, 54] on div "Home About us Hivepass Our Team Contact" at bounding box center [602, 59] width 568 height 43
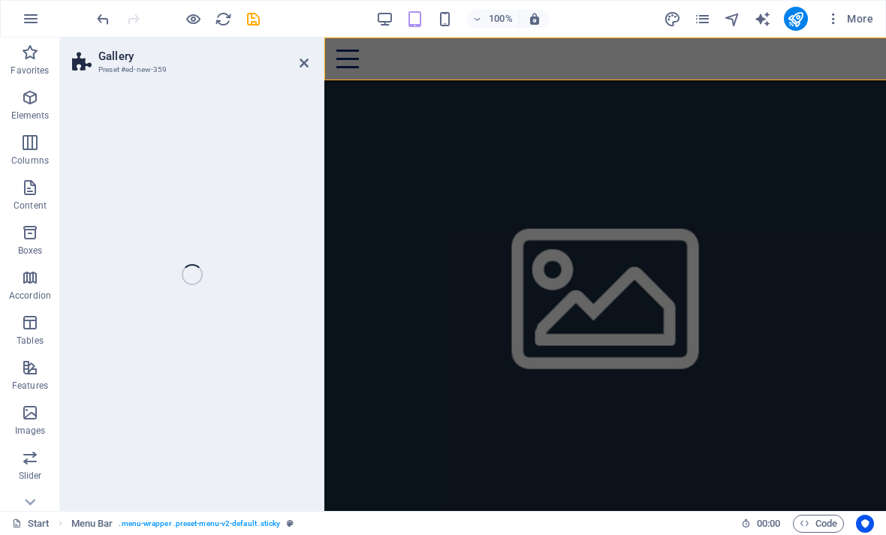
scroll to position [0, 0]
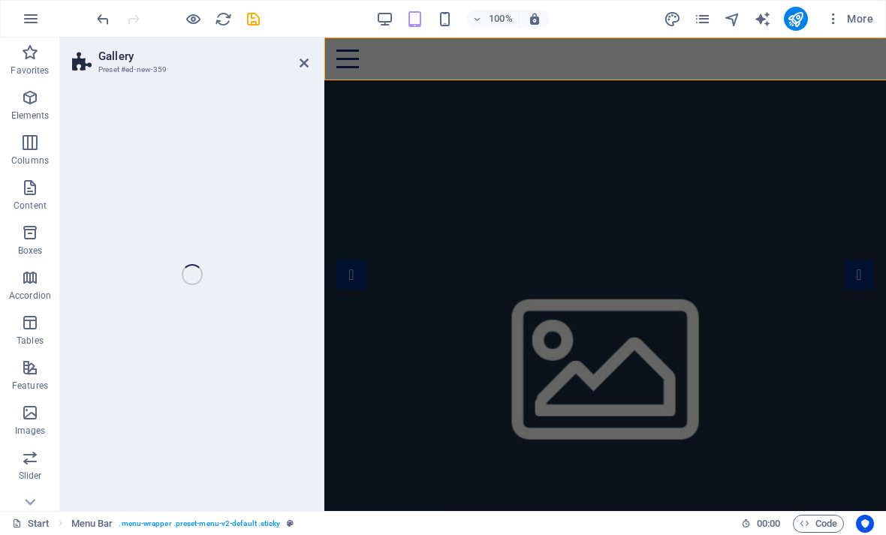
select select "rem"
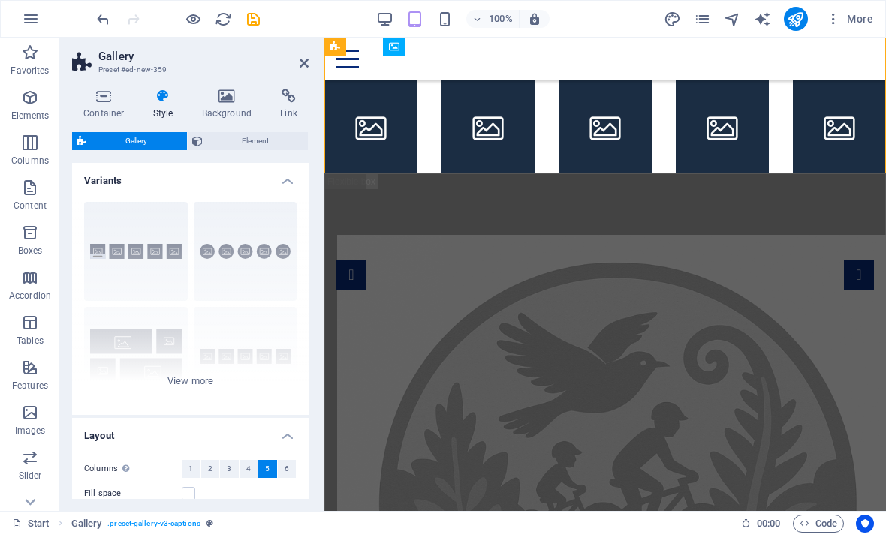
click at [103, 16] on icon "undo" at bounding box center [103, 19] width 17 height 17
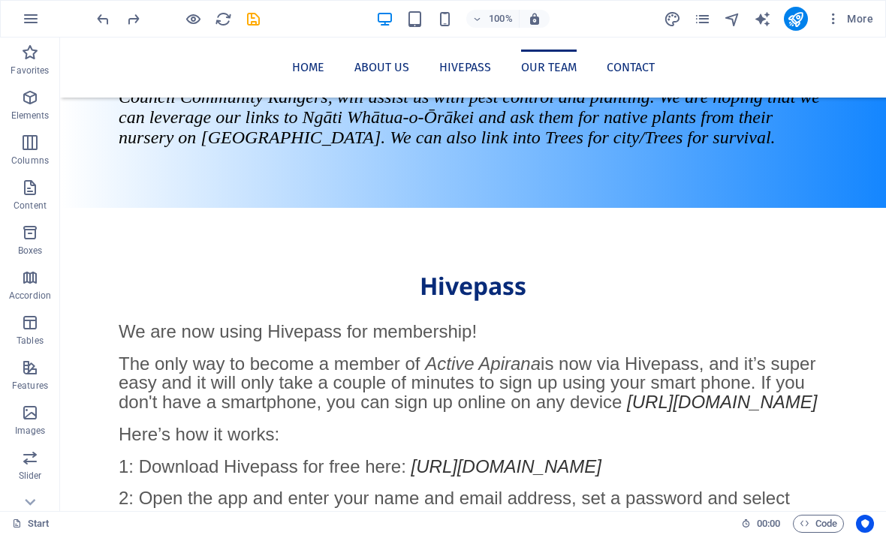
scroll to position [1838, 0]
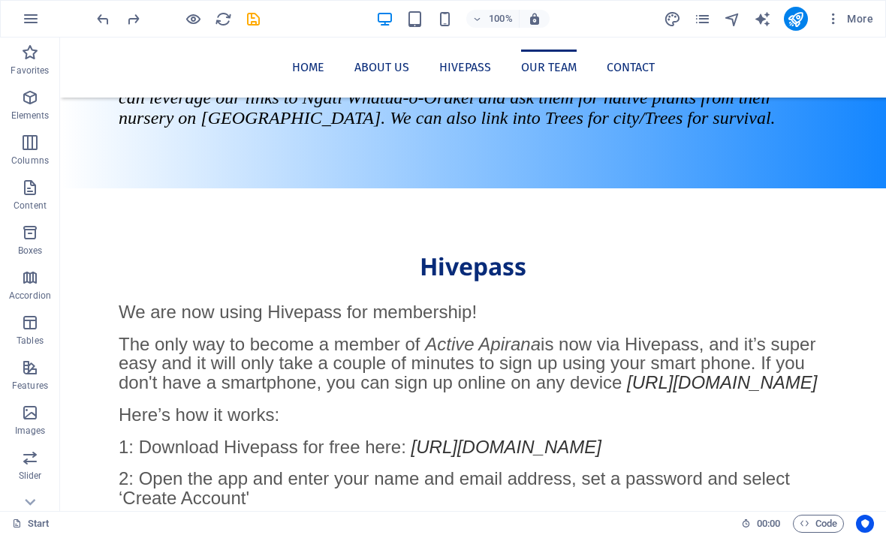
click at [24, 409] on icon "button" at bounding box center [30, 413] width 18 height 18
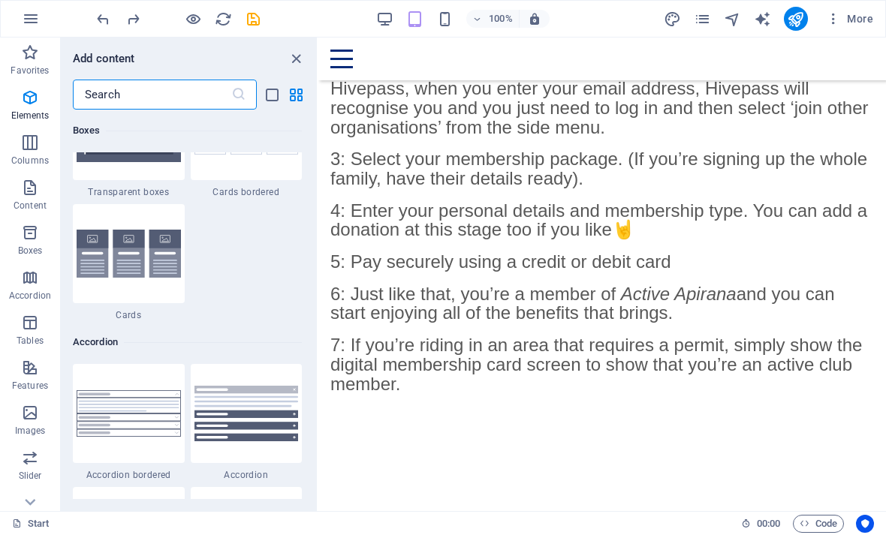
scroll to position [8195, 0]
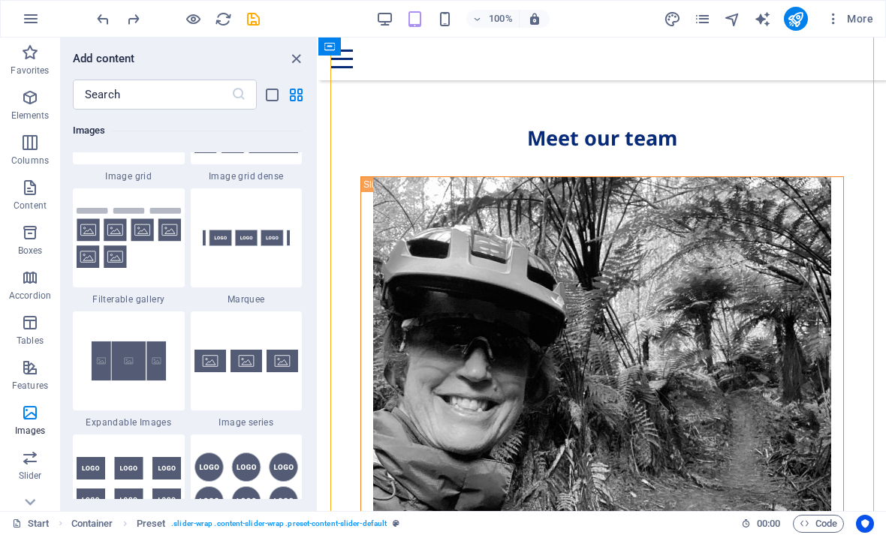
scroll to position [2252, 0]
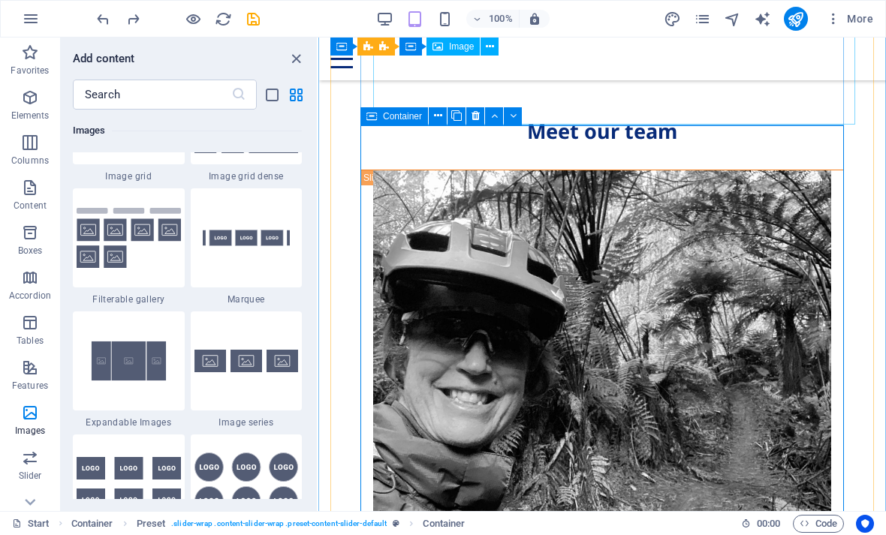
click at [372, 114] on icon at bounding box center [371, 116] width 11 height 18
click at [454, 118] on icon at bounding box center [456, 116] width 11 height 16
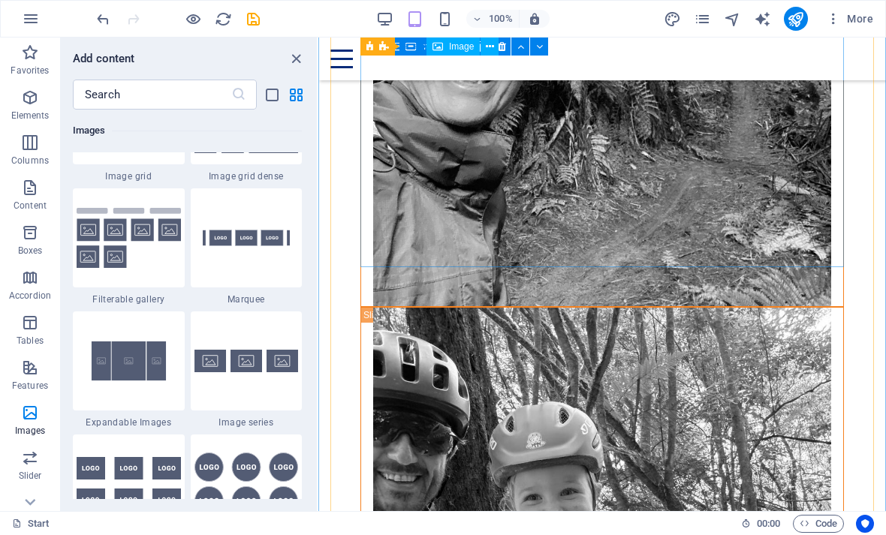
scroll to position [2565, 0]
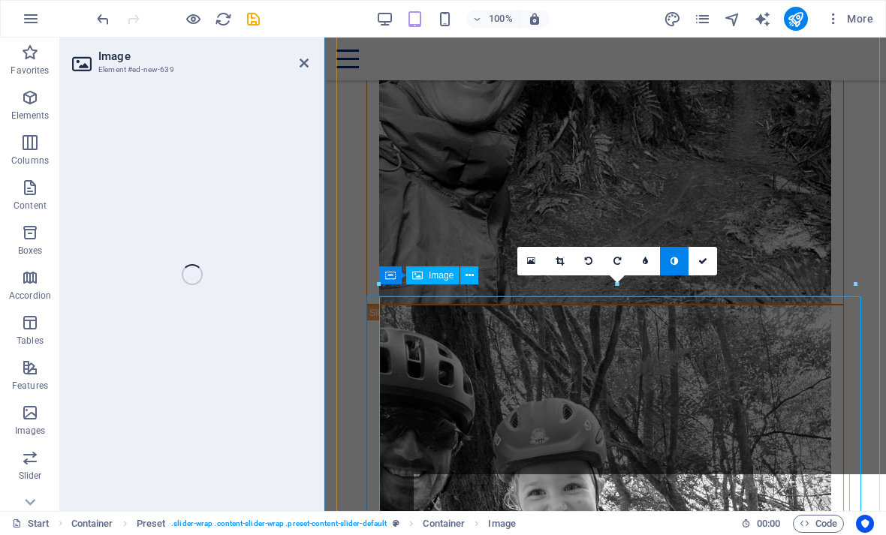
select select "%"
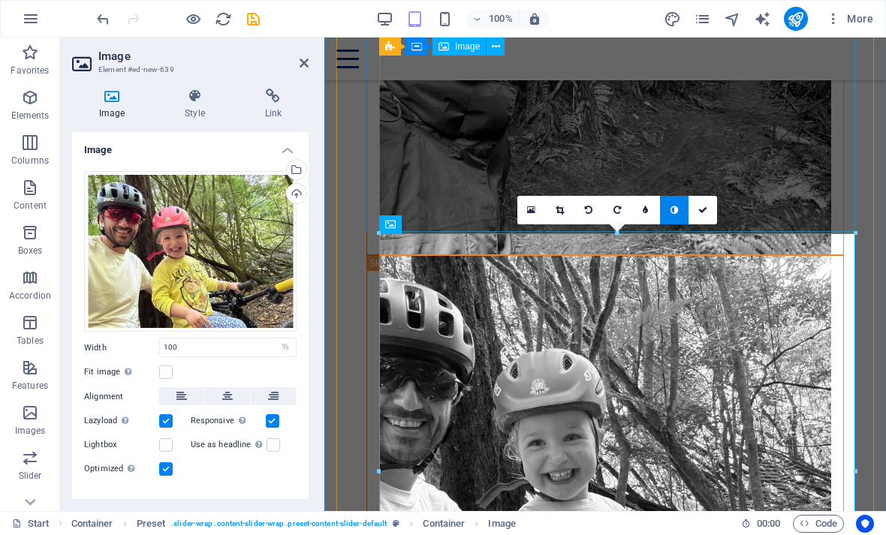
scroll to position [2616, 0]
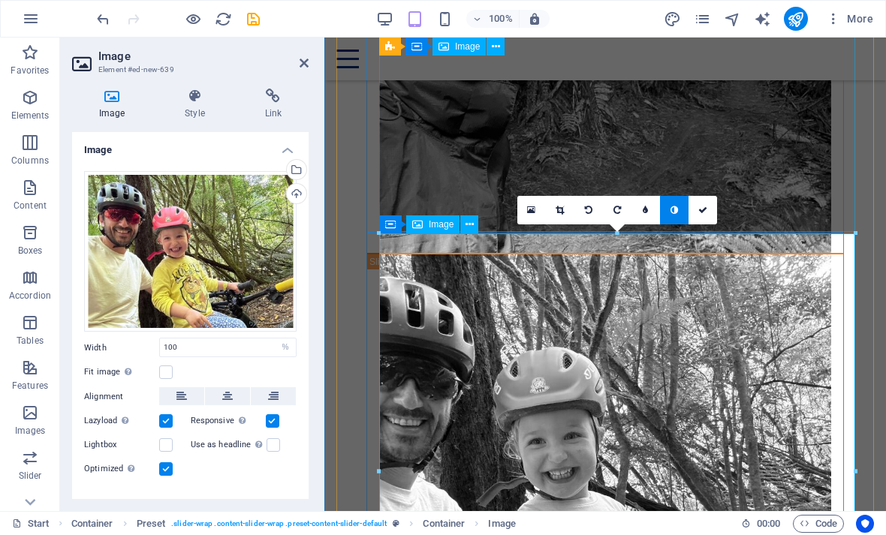
click at [466, 226] on icon at bounding box center [470, 225] width 8 height 16
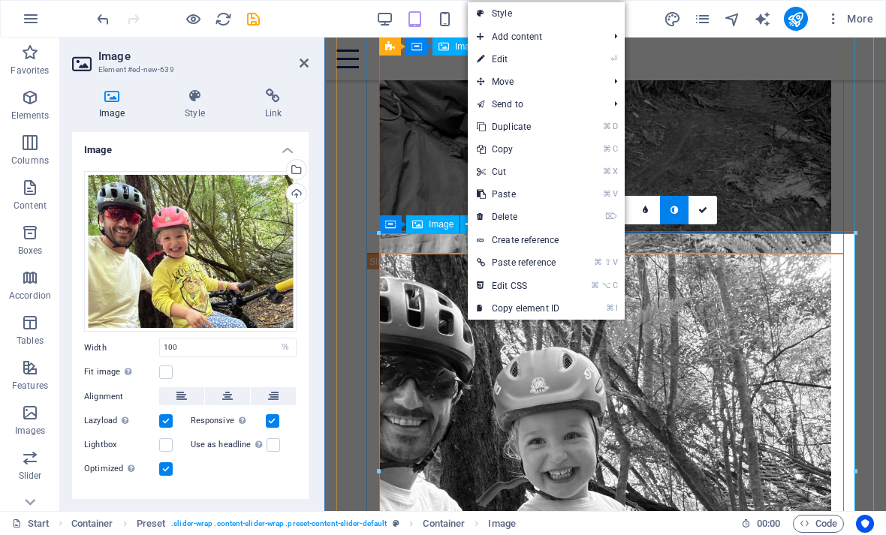
click at [500, 62] on link "⏎ Edit" at bounding box center [518, 59] width 101 height 23
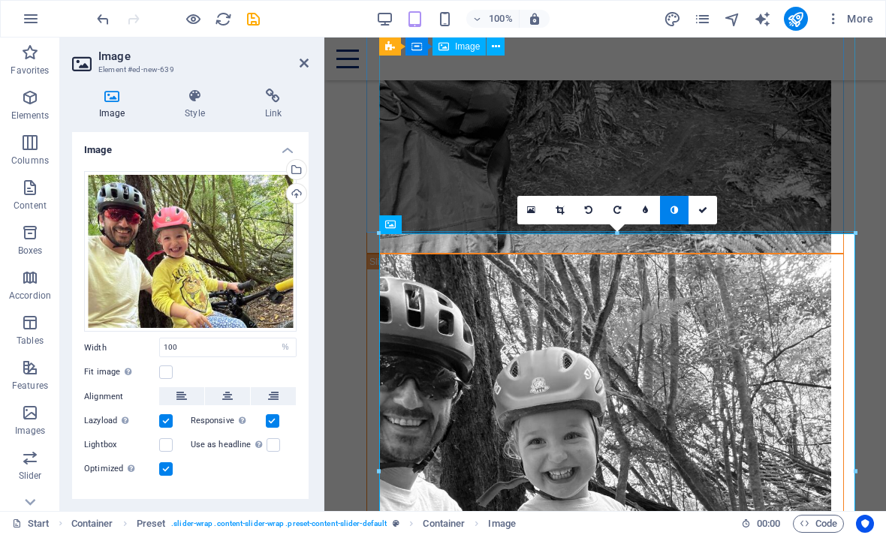
click at [300, 169] on div "Select files from the file manager, stock photos, or upload file(s)" at bounding box center [295, 171] width 23 height 23
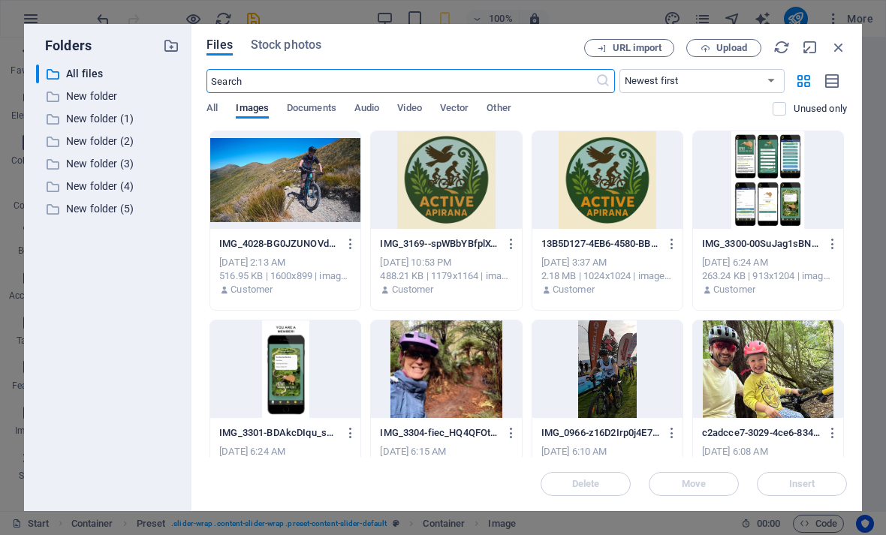
scroll to position [3862, 0]
click at [318, 193] on div at bounding box center [285, 180] width 150 height 98
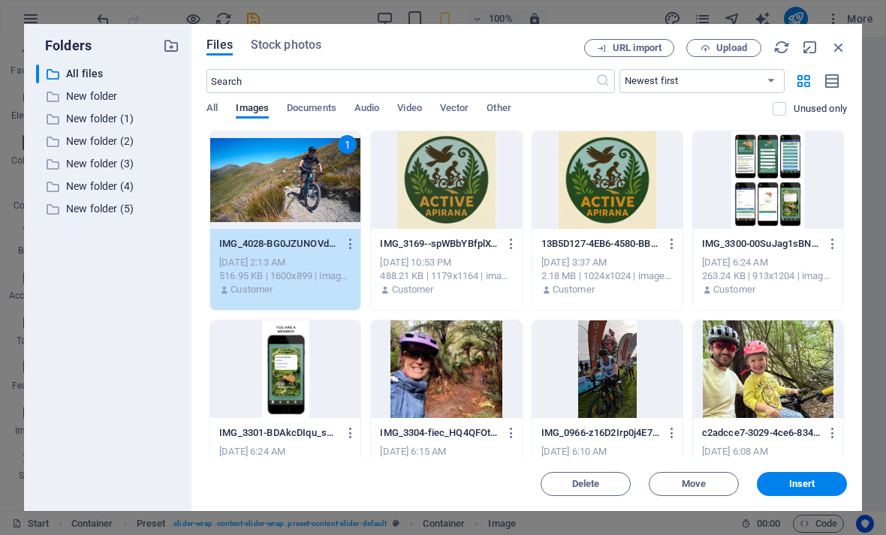
click at [803, 482] on span "Insert" at bounding box center [802, 484] width 26 height 9
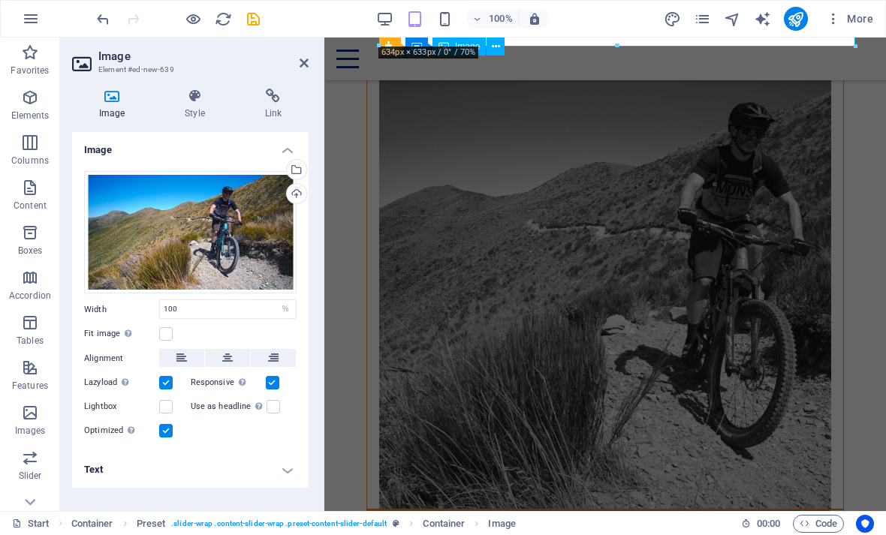
scroll to position [3247, 0]
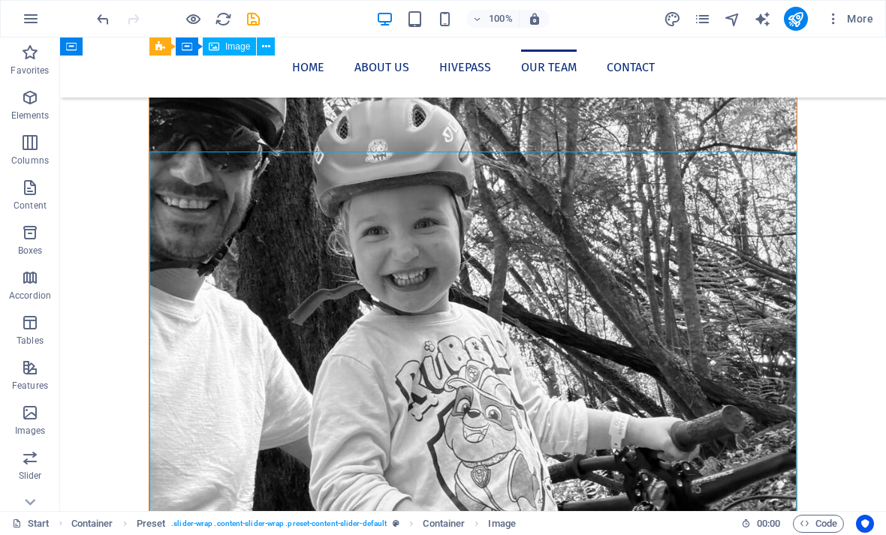
scroll to position [3514, 0]
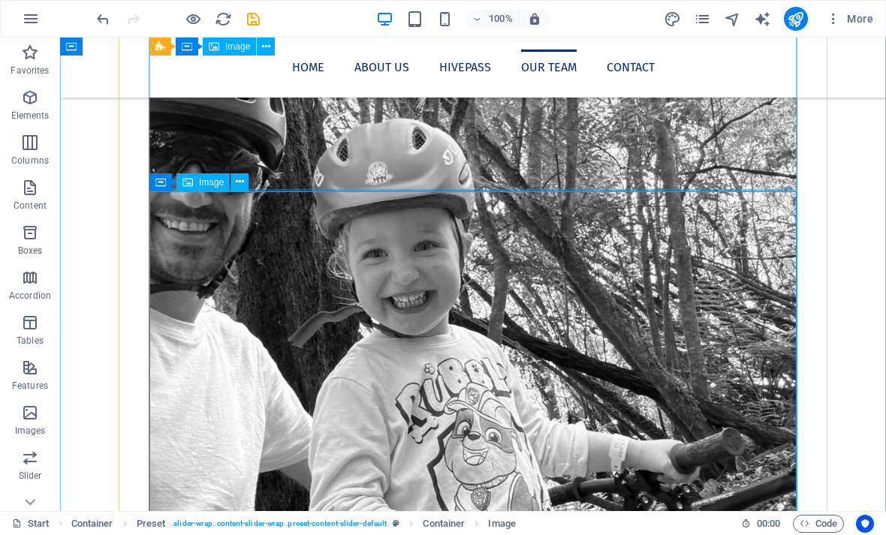
click at [237, 180] on icon at bounding box center [240, 182] width 8 height 16
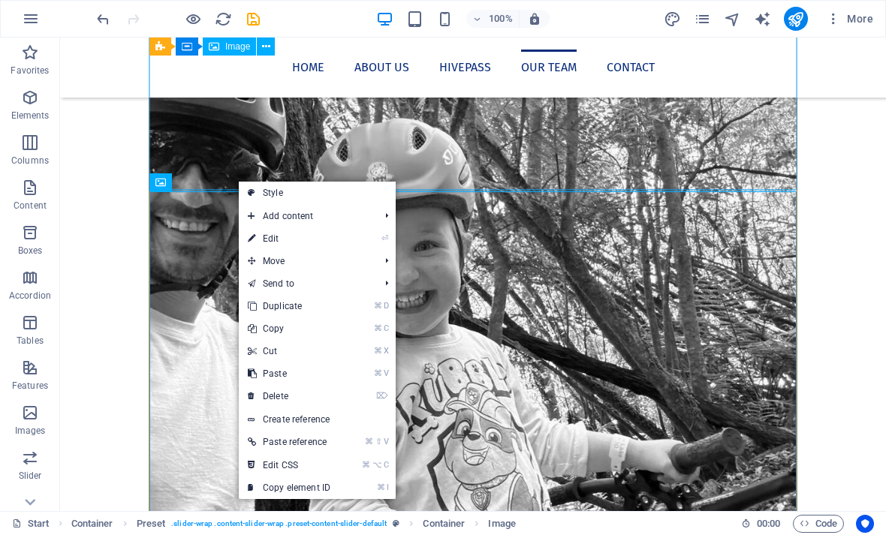
click at [311, 240] on link "⏎ Edit" at bounding box center [289, 239] width 101 height 23
select select "%"
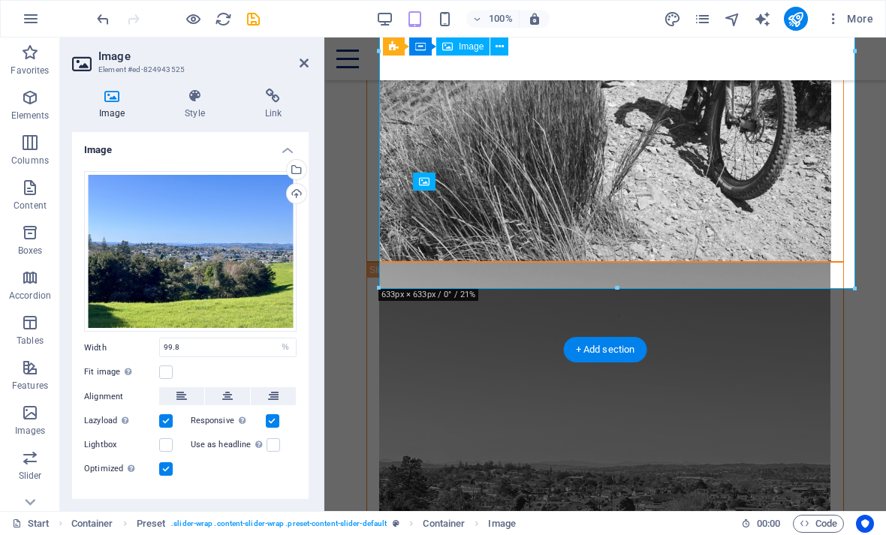
click at [284, 167] on div "Select files from the file manager, stock photos, or upload file(s)" at bounding box center [235, 171] width 98 height 56
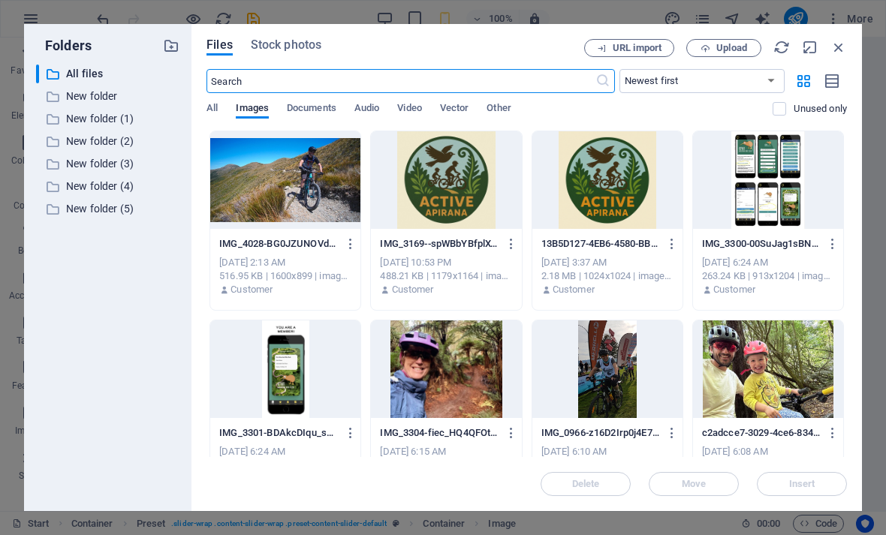
scroll to position [4031, 0]
click at [614, 392] on div at bounding box center [607, 370] width 150 height 98
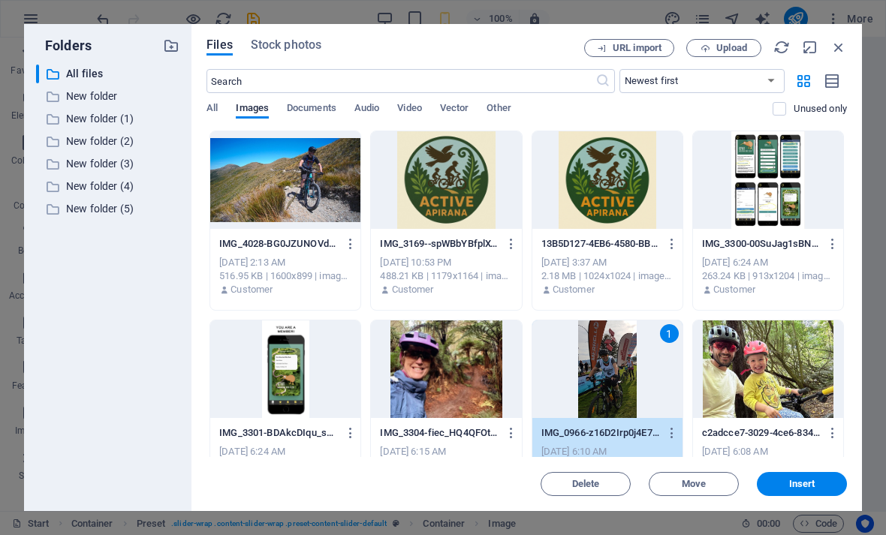
click at [796, 484] on span "Insert" at bounding box center [802, 484] width 26 height 9
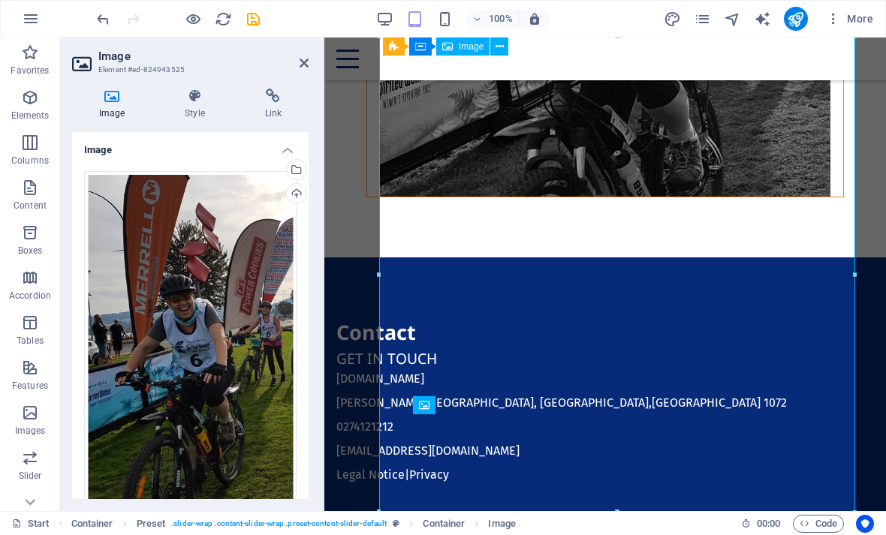
scroll to position [3290, 0]
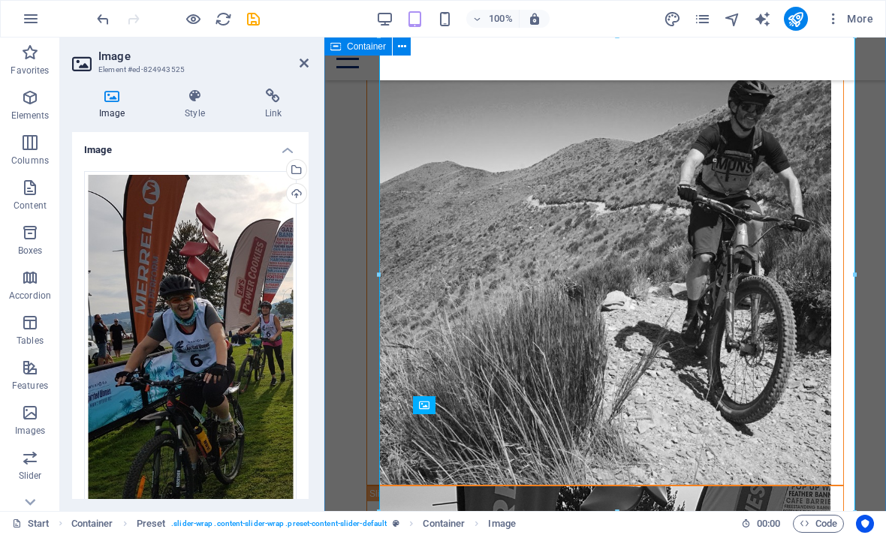
click at [882, 241] on div "Meet our team" at bounding box center [605, 5] width 562 height 1986
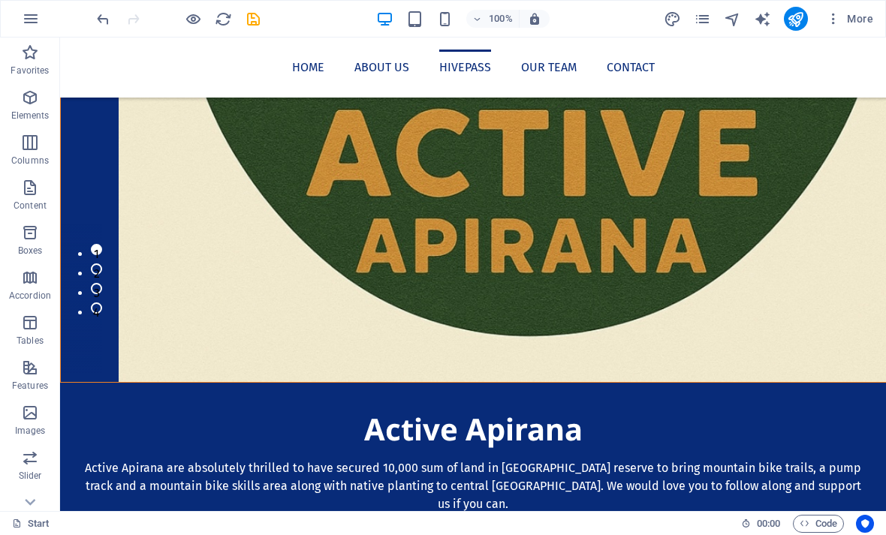
scroll to position [880, 0]
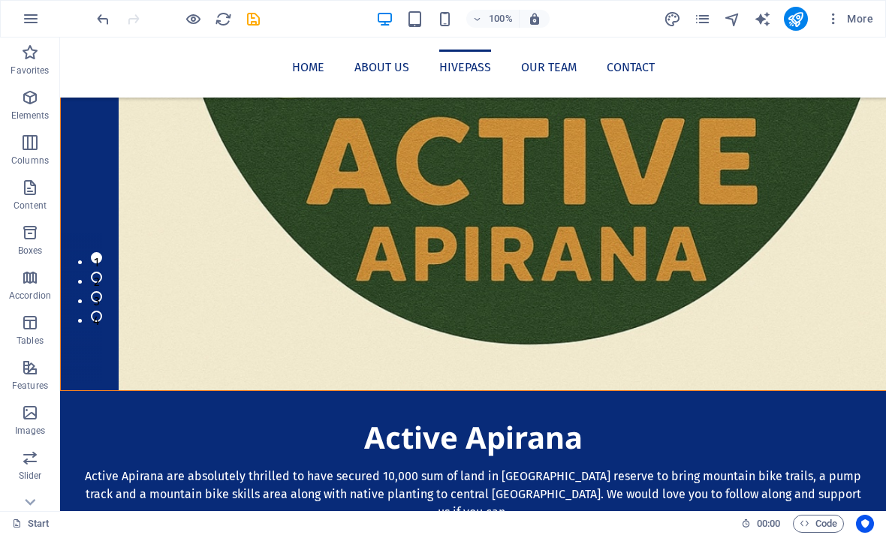
click at [798, 18] on icon "publish" at bounding box center [795, 19] width 17 height 17
checkbox input "false"
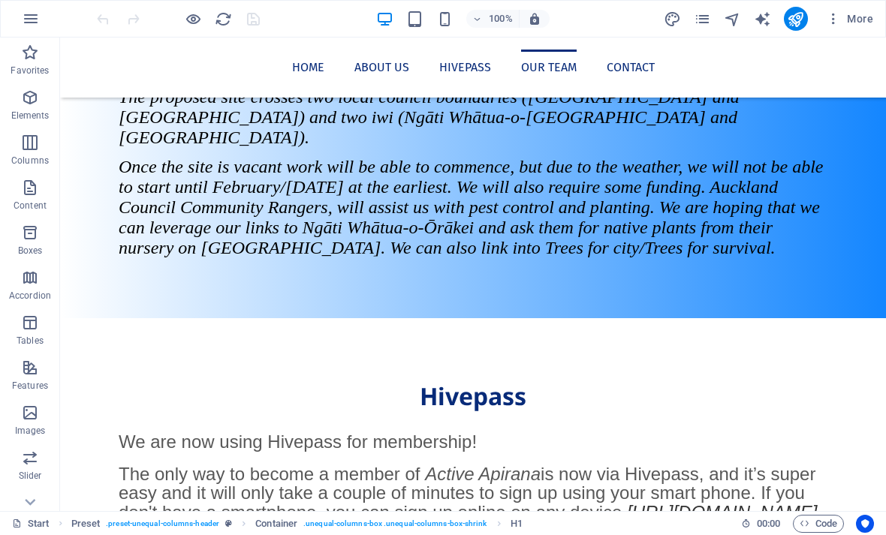
scroll to position [1706, 0]
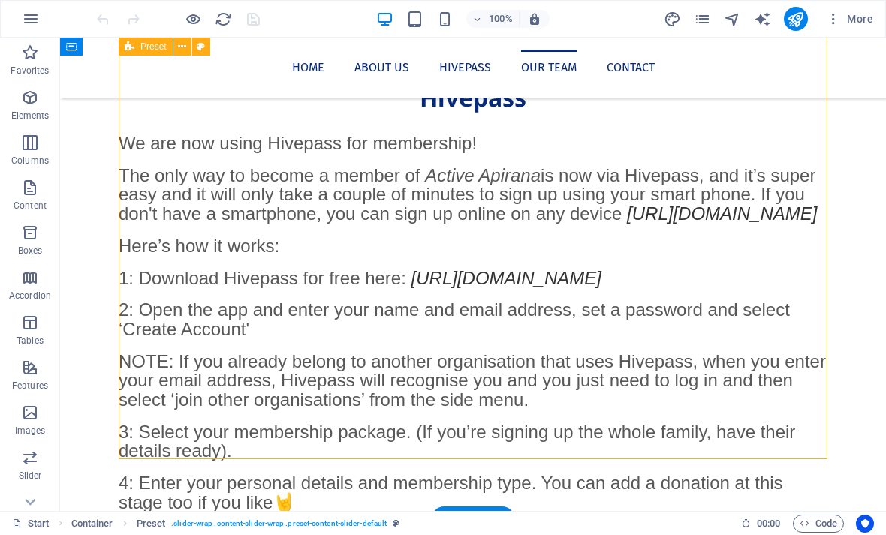
scroll to position [2012, 0]
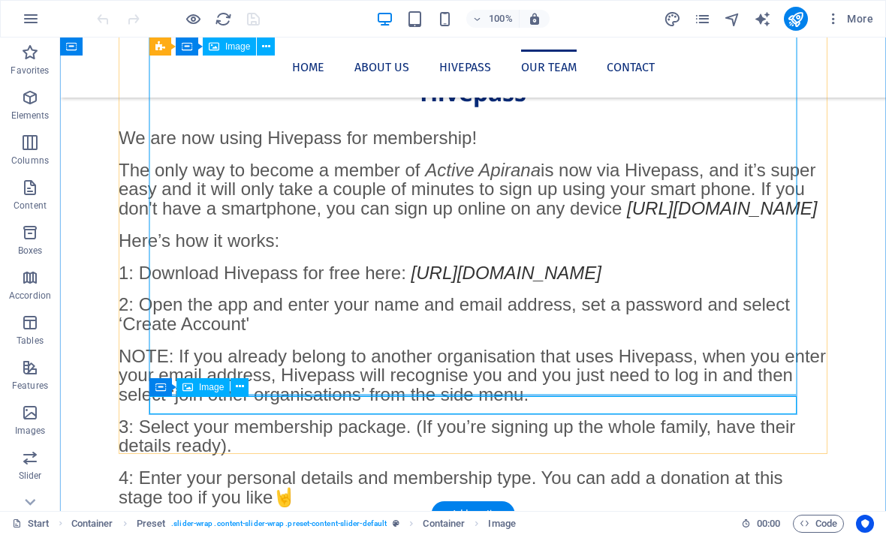
click at [238, 388] on icon at bounding box center [240, 387] width 8 height 16
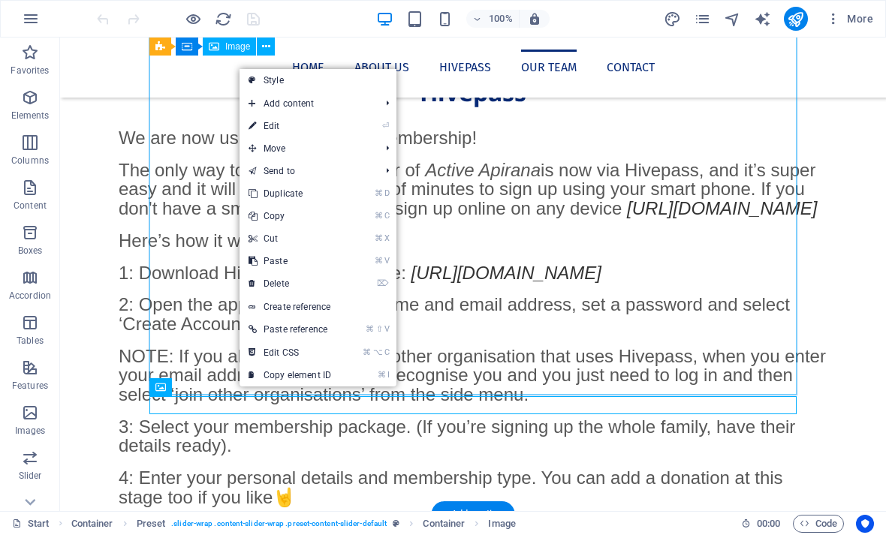
click at [293, 128] on link "⏎ Edit" at bounding box center [290, 126] width 101 height 23
select select "%"
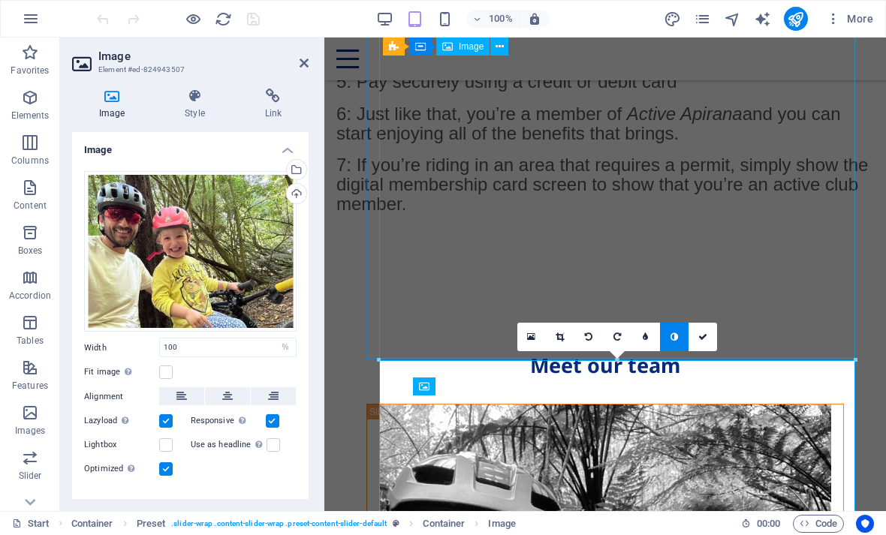
click at [293, 194] on div "Upload" at bounding box center [295, 195] width 23 height 23
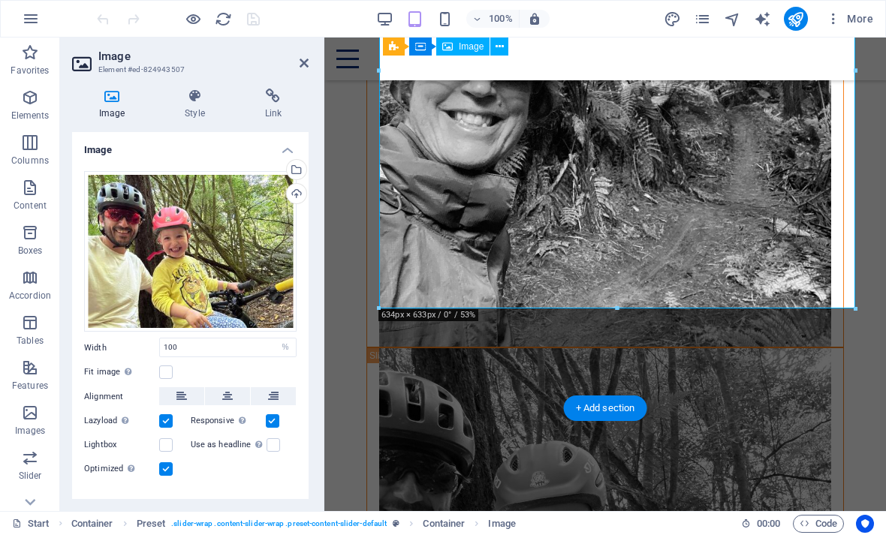
scroll to position [2544, 0]
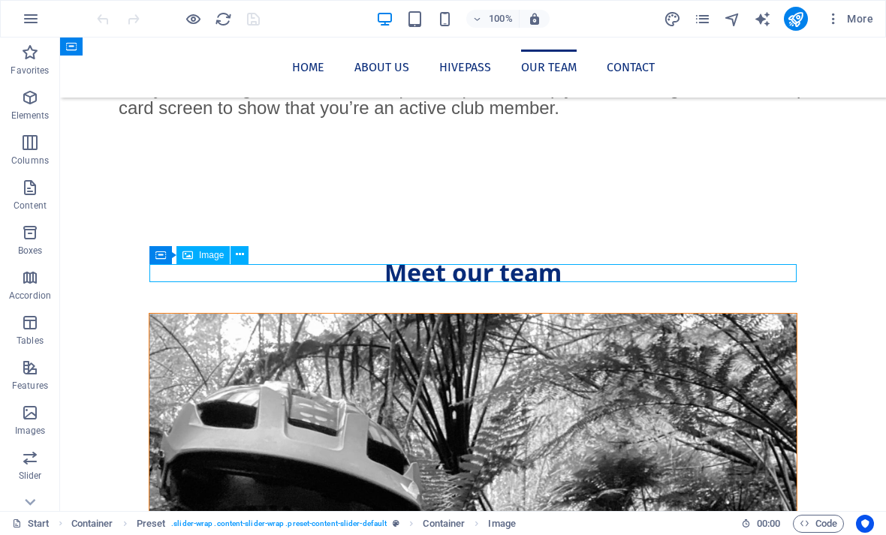
scroll to position [2799, 0]
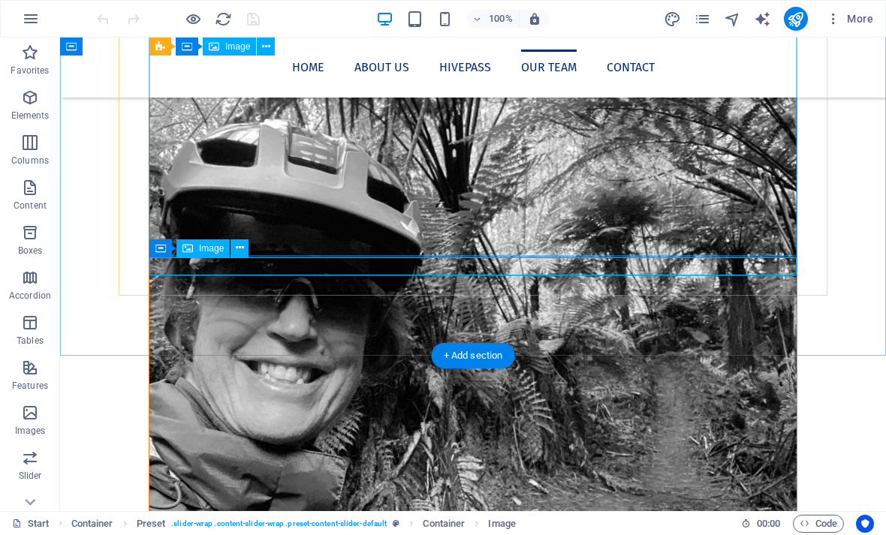
click at [234, 247] on button at bounding box center [240, 249] width 18 height 18
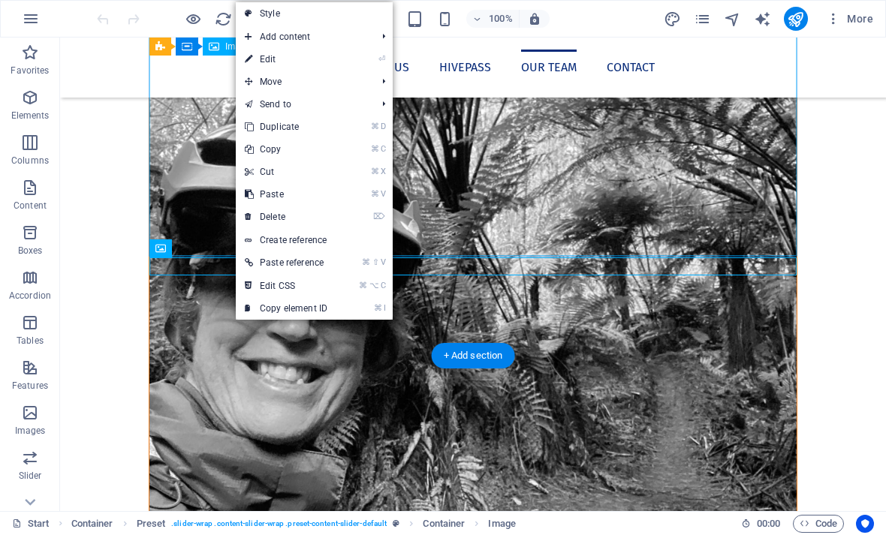
click at [324, 59] on link "⏎ Edit" at bounding box center [286, 59] width 101 height 23
select select "%"
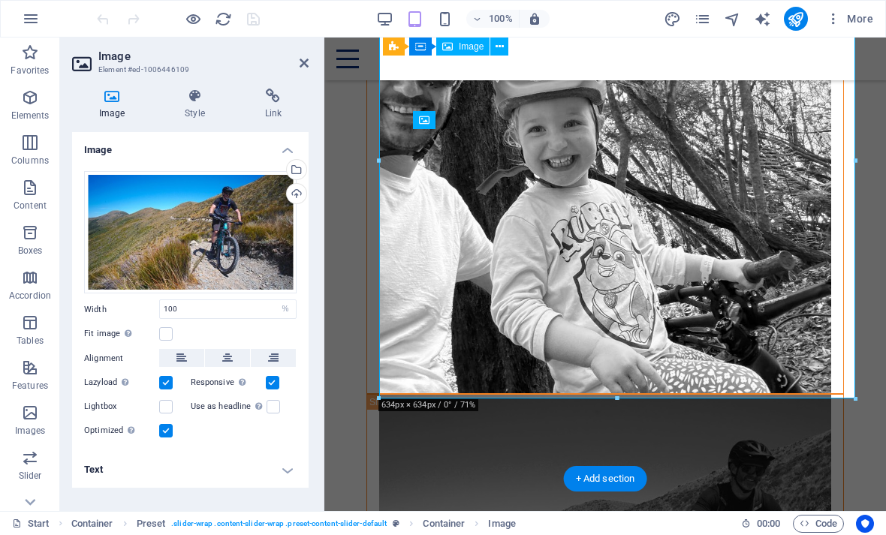
scroll to position [2926, 0]
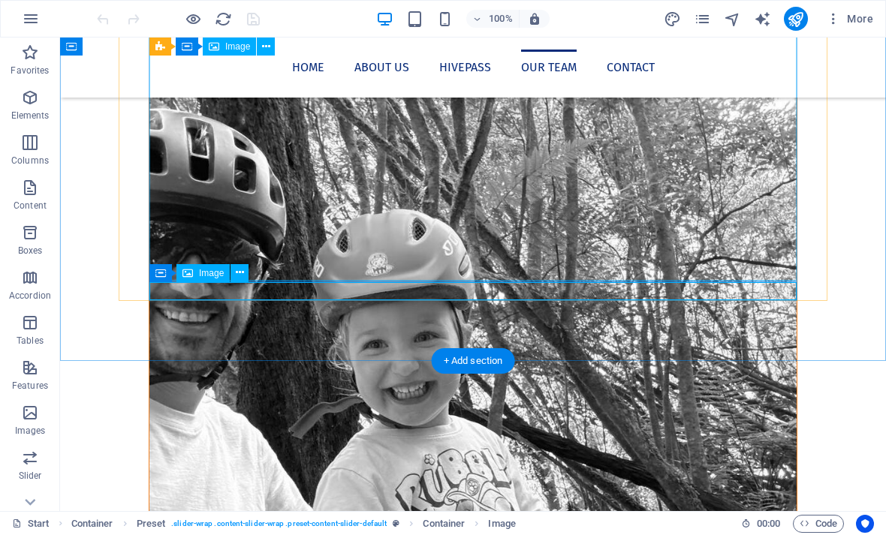
click at [204, 273] on span "Image" at bounding box center [211, 273] width 25 height 9
click at [240, 270] on icon at bounding box center [240, 273] width 8 height 16
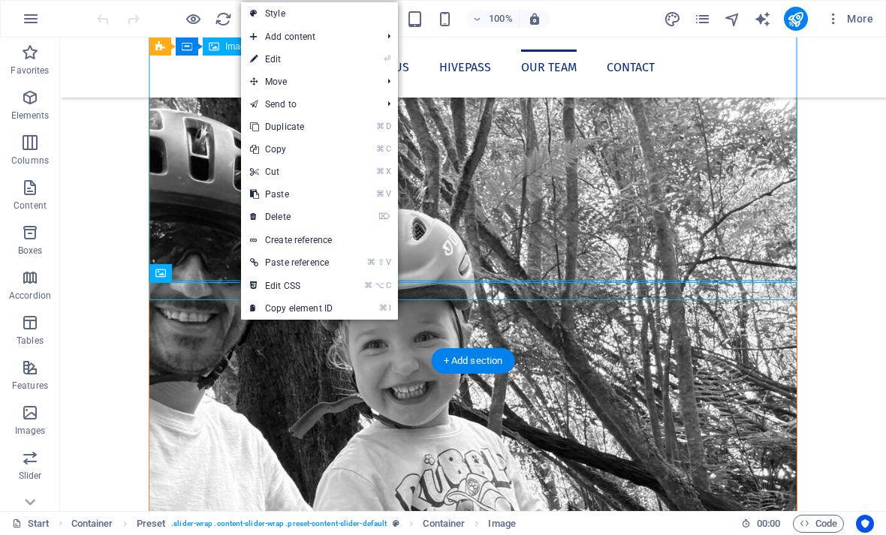
click at [296, 61] on link "⏎ Edit" at bounding box center [291, 59] width 101 height 23
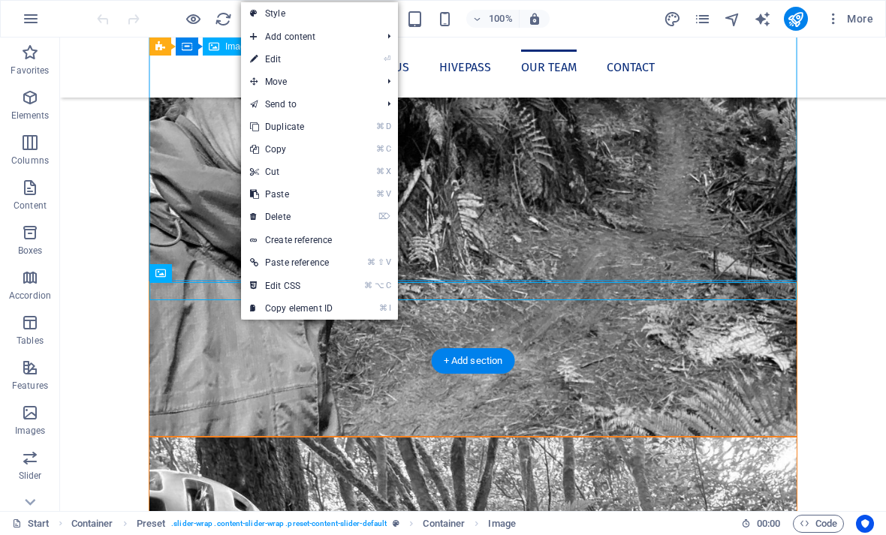
select select "%"
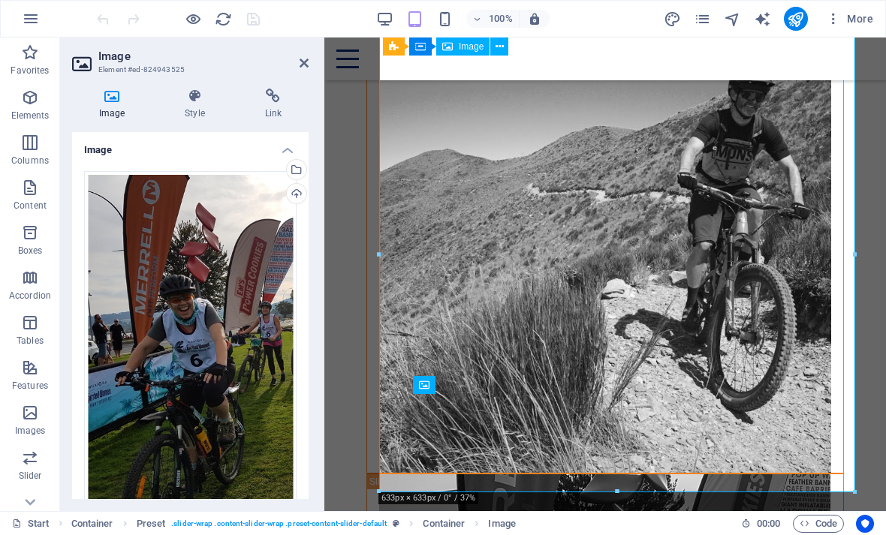
scroll to position [3310, 0]
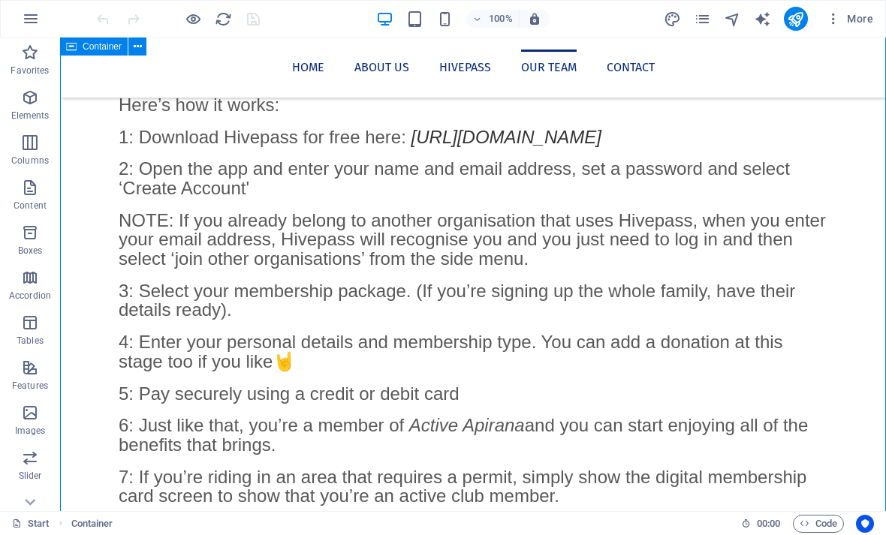
scroll to position [2146, 0]
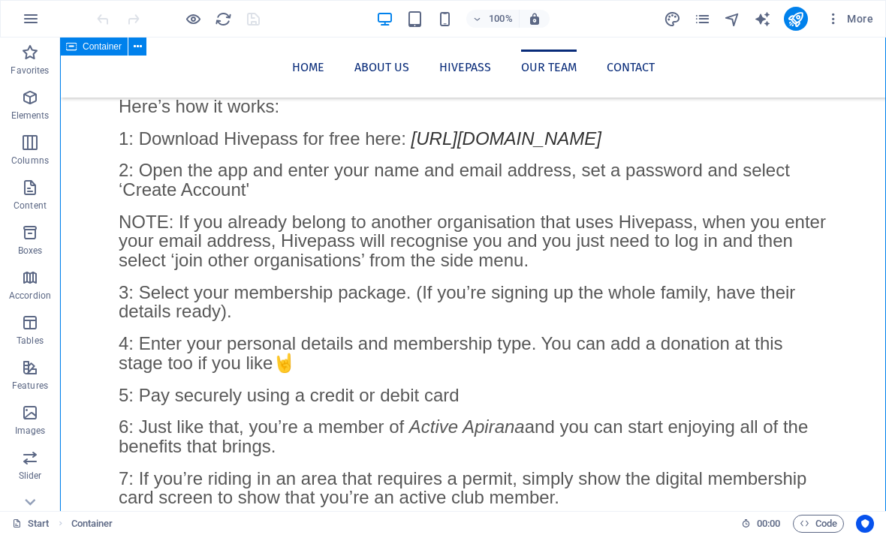
click at [794, 20] on icon "publish" at bounding box center [795, 19] width 17 height 17
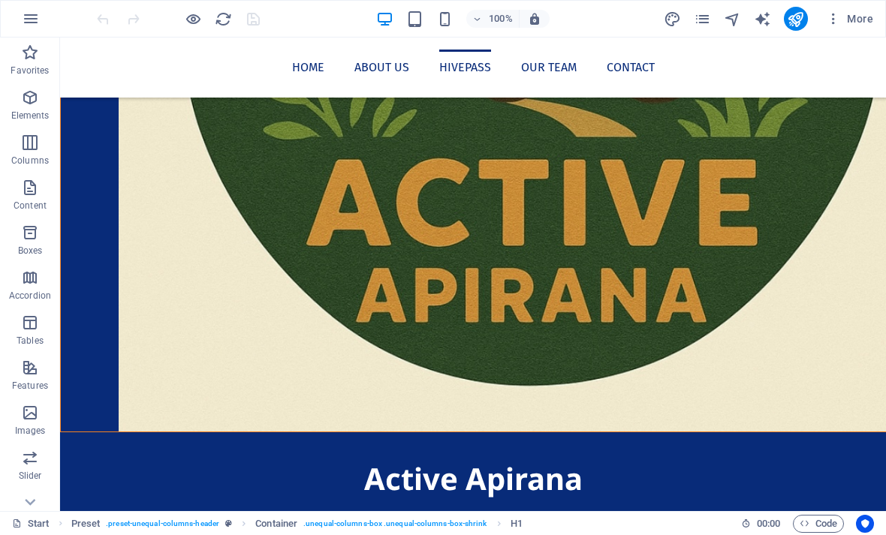
scroll to position [867, 0]
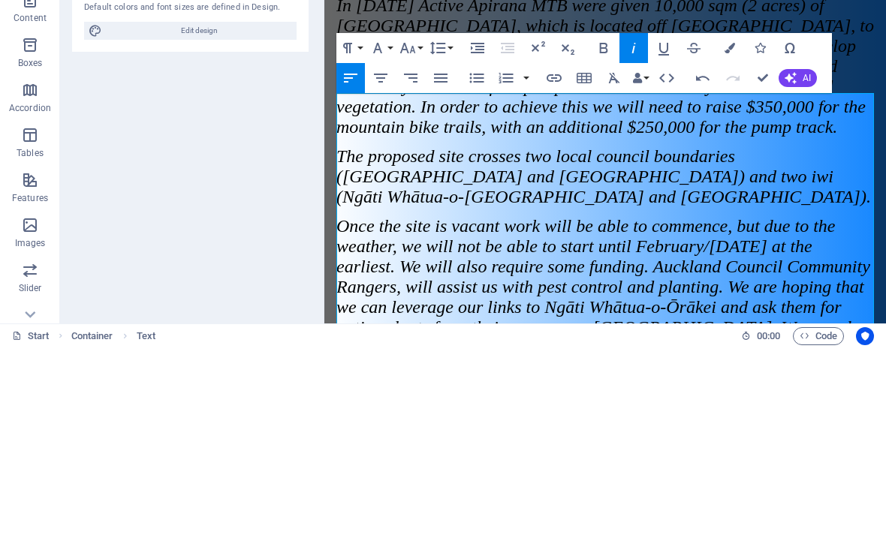
scroll to position [0, 5]
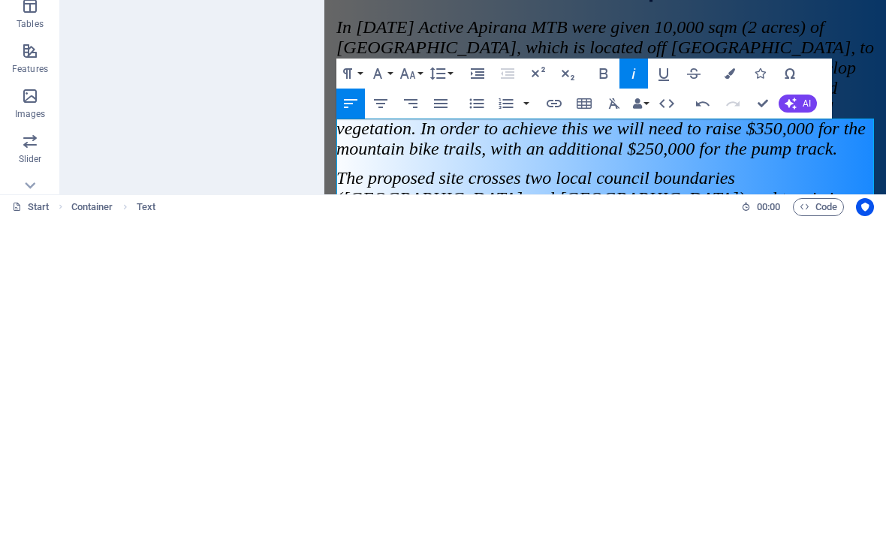
scroll to position [713, 0]
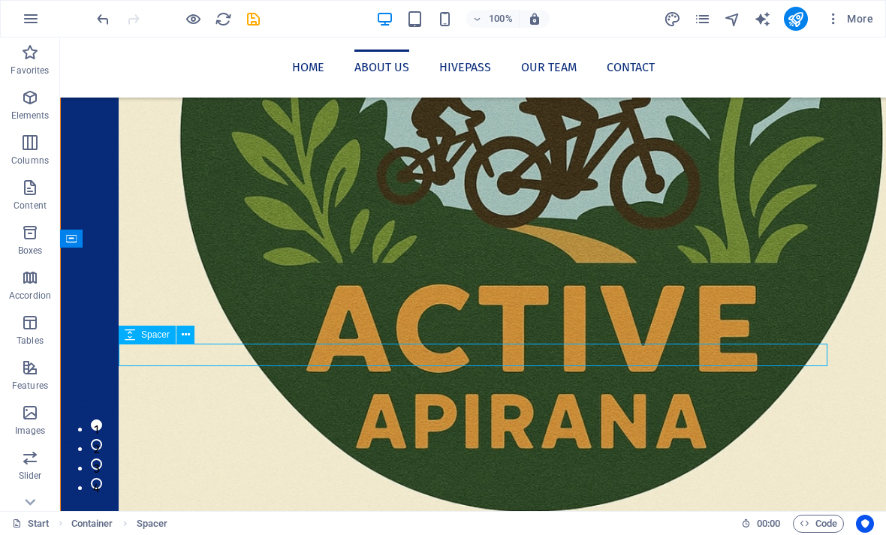
click at [797, 24] on icon "publish" at bounding box center [795, 19] width 17 height 17
checkbox input "false"
